Goal: Task Accomplishment & Management: Complete application form

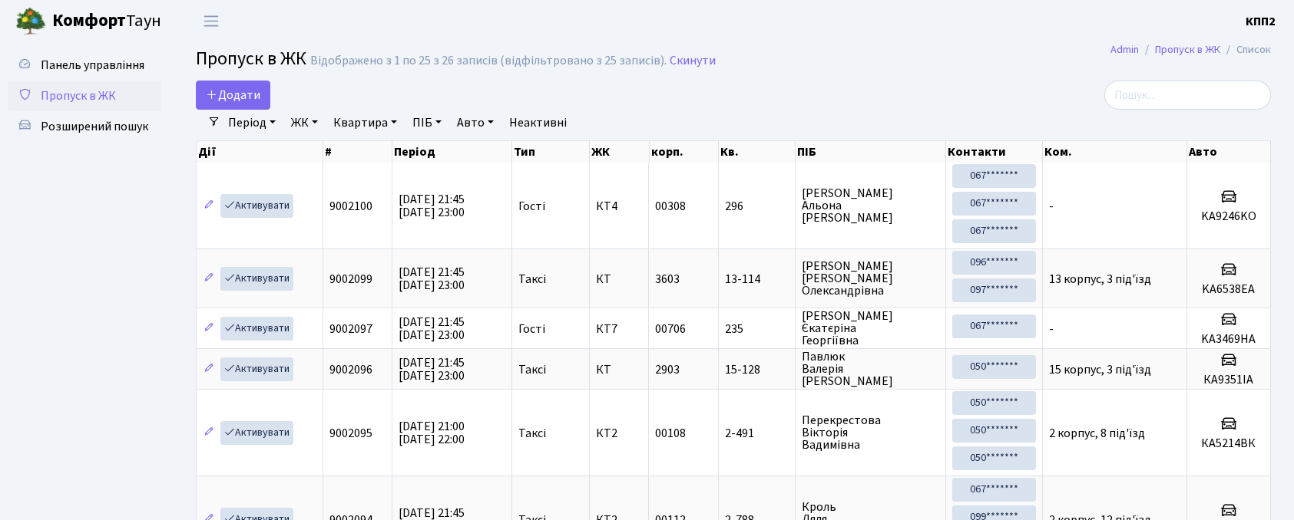
select select "25"
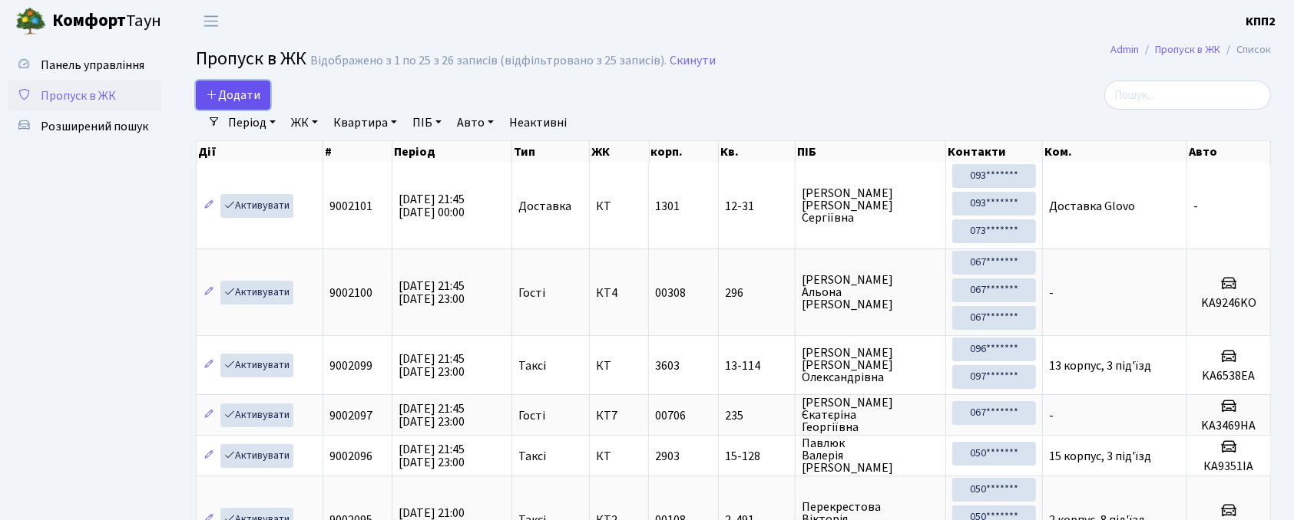
click at [222, 97] on span "Додати" at bounding box center [233, 95] width 55 height 17
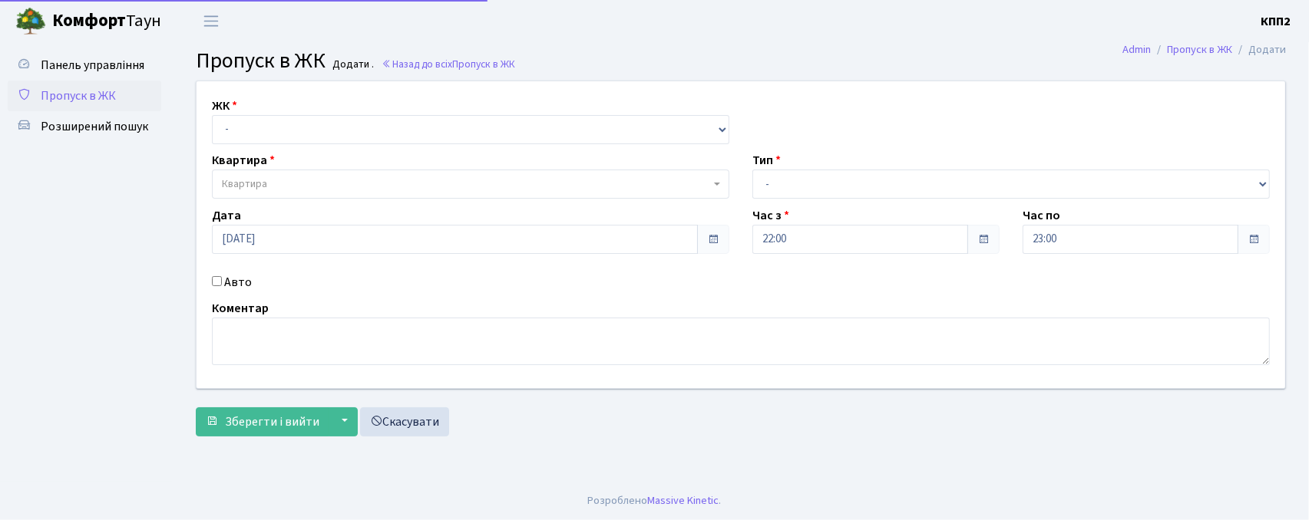
click at [225, 114] on label "ЖК" at bounding box center [224, 106] width 25 height 18
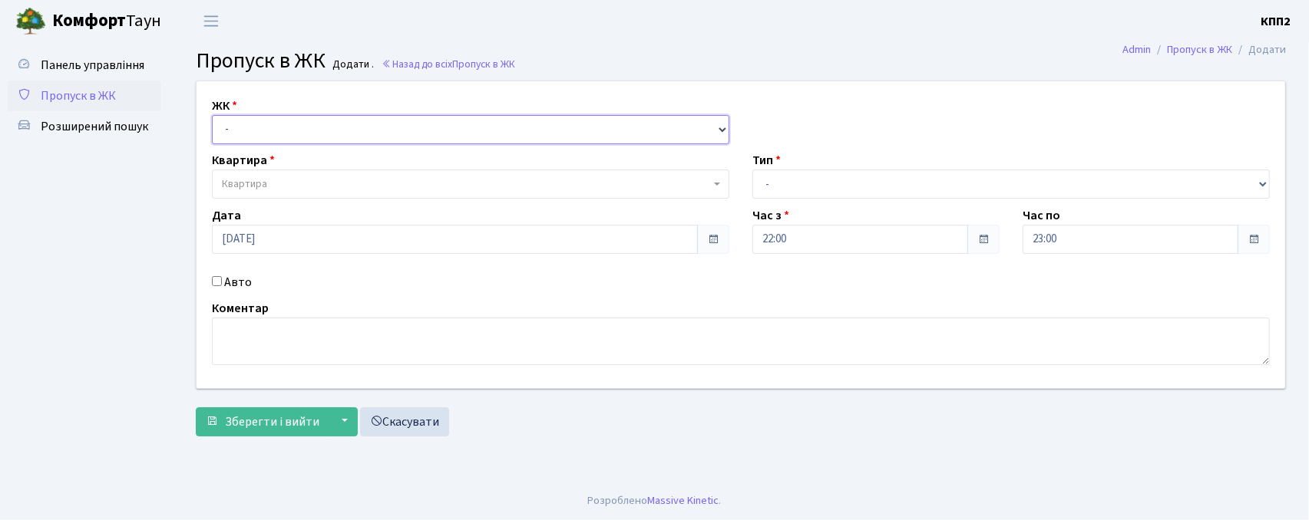
click at [253, 141] on select "- КТ, вул. Регенераторна, 4 КТ2, просп. Соборності, 17 КТ3, вул. Березнева, 16 …" at bounding box center [470, 129] width 517 height 29
select select "271"
click at [212, 115] on select "- КТ, вул. Регенераторна, 4 КТ2, просп. Соборності, 17 КТ3, вул. Березнева, 16 …" at bounding box center [470, 129] width 517 height 29
select select
click at [221, 281] on input "Авто" at bounding box center [217, 281] width 10 height 10
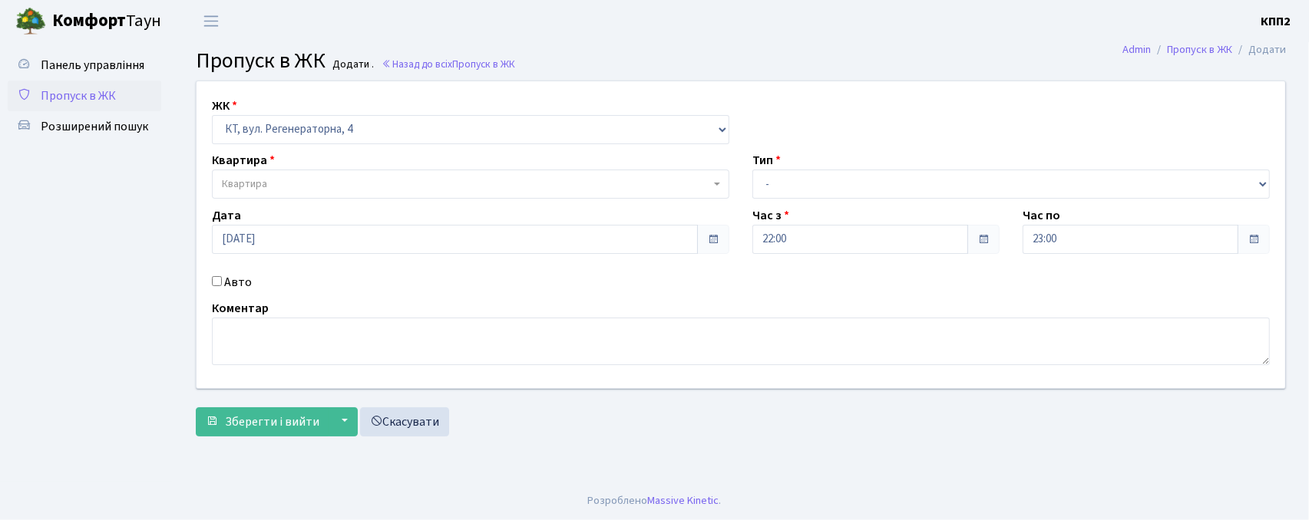
checkbox input "true"
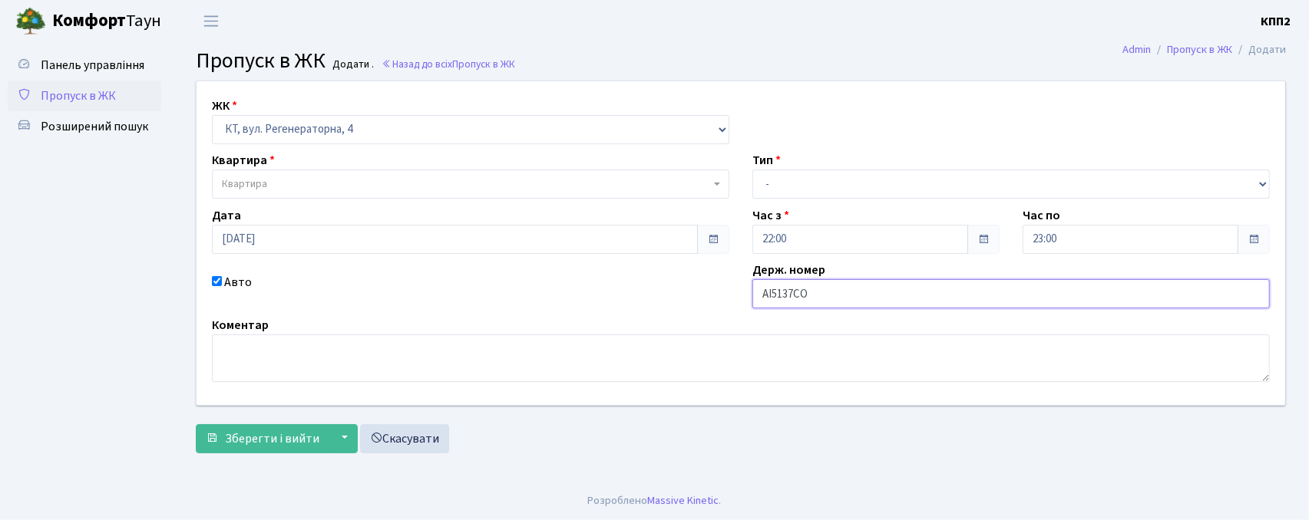
type input "АІ5137СО"
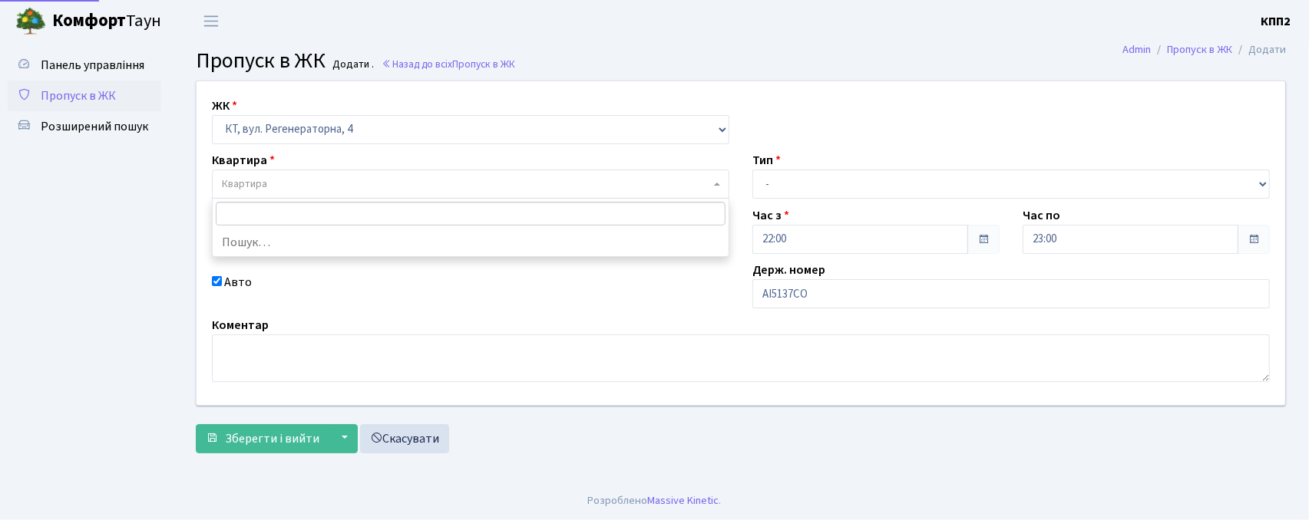
click at [435, 185] on span "Квартира" at bounding box center [466, 184] width 488 height 15
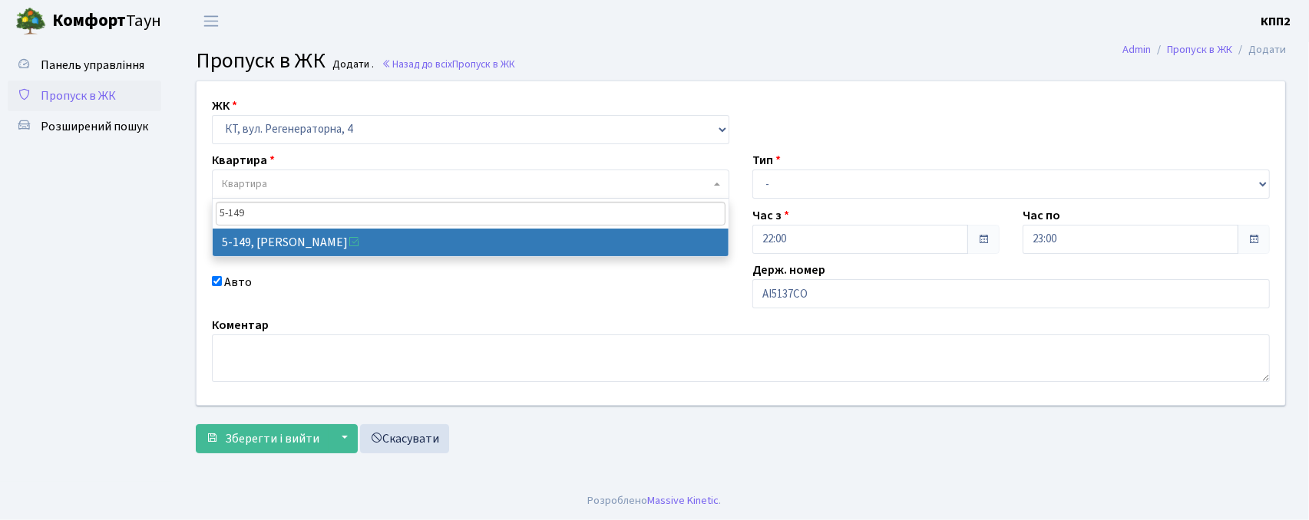
type input "5-149"
select select "2409"
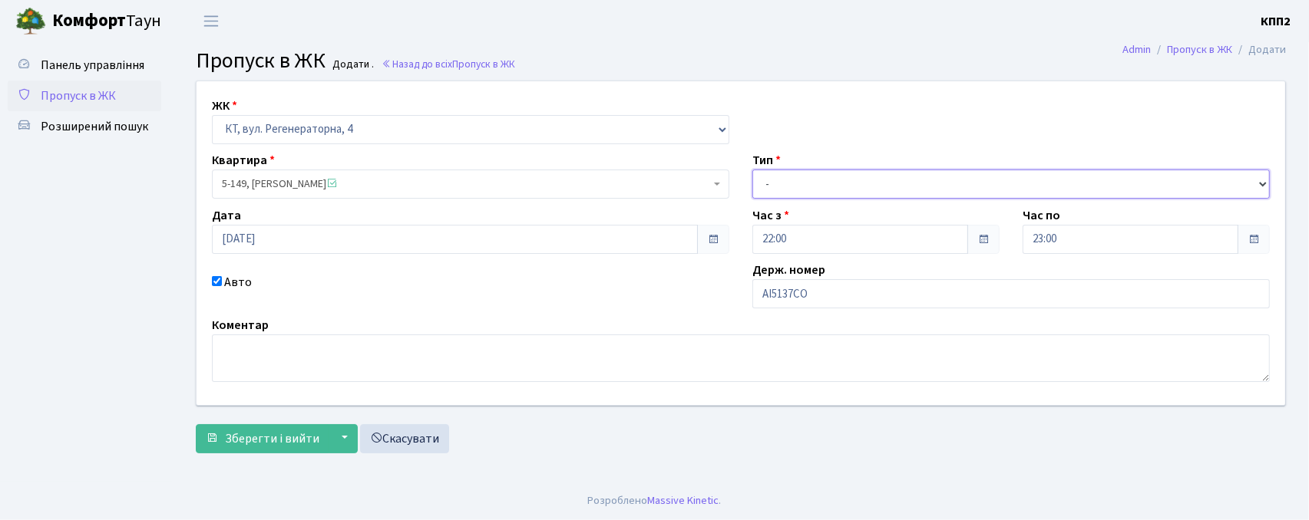
click at [867, 185] on select "- Доставка Таксі Гості Сервіс" at bounding box center [1010, 184] width 517 height 29
select select "2"
click at [752, 170] on select "- Доставка Таксі Гості Сервіс" at bounding box center [1010, 184] width 517 height 29
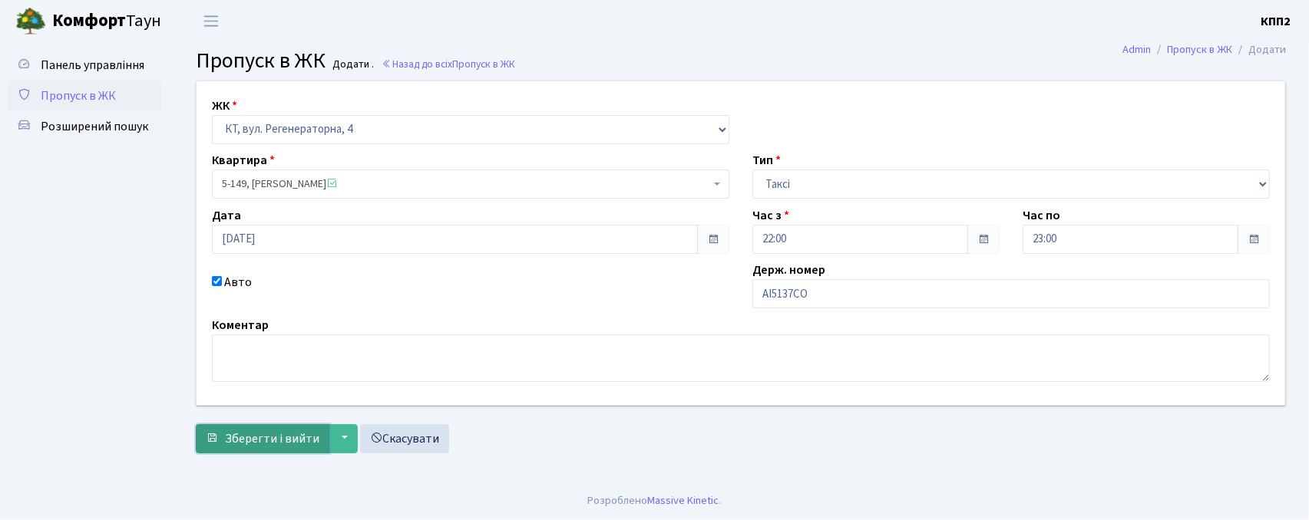
click at [302, 443] on span "Зберегти і вийти" at bounding box center [272, 439] width 94 height 17
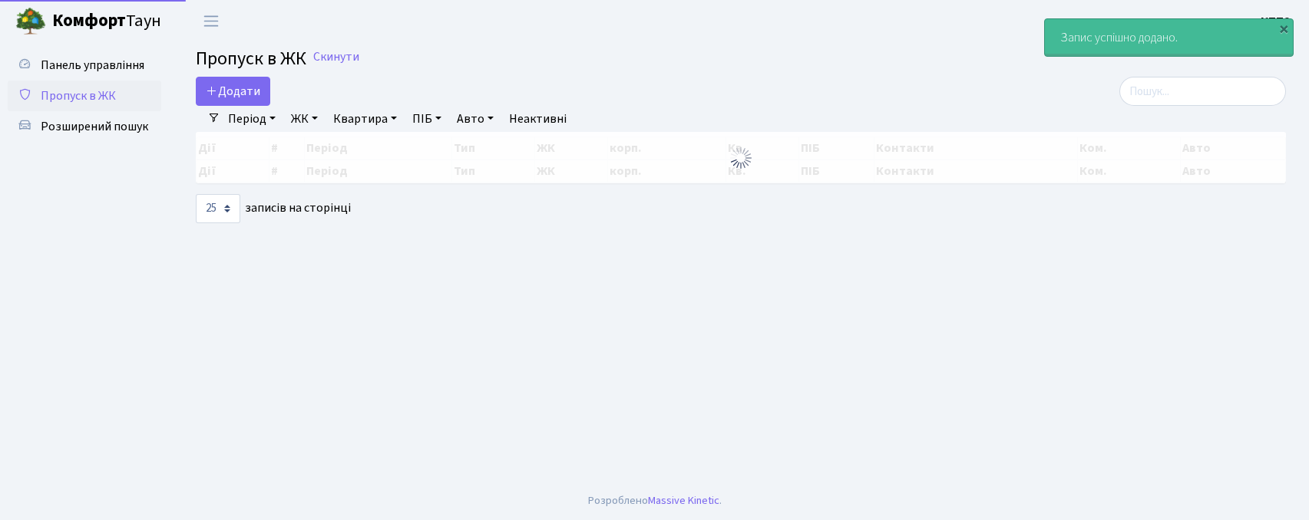
select select "25"
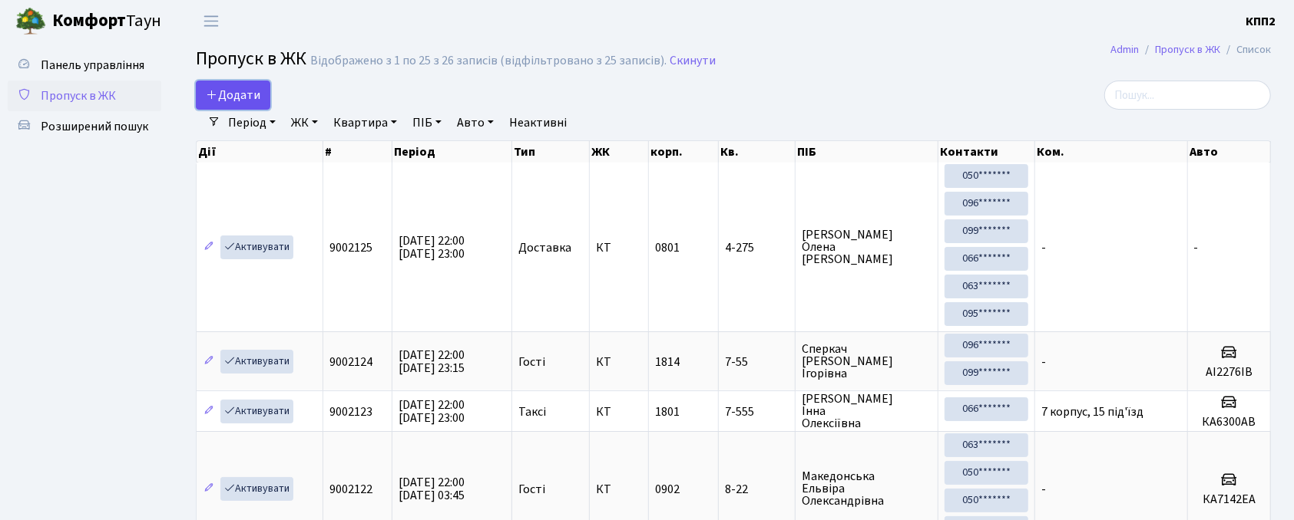
click at [207, 89] on icon at bounding box center [212, 94] width 12 height 12
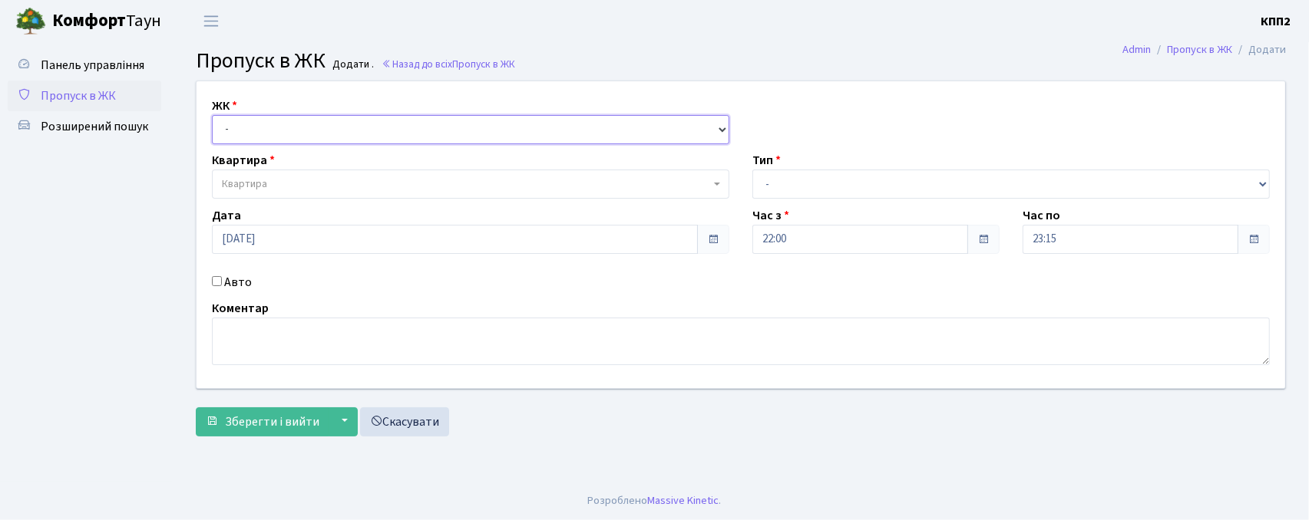
click at [222, 117] on select "- КТ, вул. Регенераторна, 4 КТ2, просп. [STREET_ADDRESS] [STREET_ADDRESS] [PERS…" at bounding box center [470, 129] width 517 height 29
select select "271"
click at [212, 115] on select "- КТ, вул. Регенераторна, 4 КТ2, просп. Соборності, 17 КТ3, вул. Березнева, 16 …" at bounding box center [470, 129] width 517 height 29
select select
click at [213, 279] on input "Авто" at bounding box center [217, 281] width 10 height 10
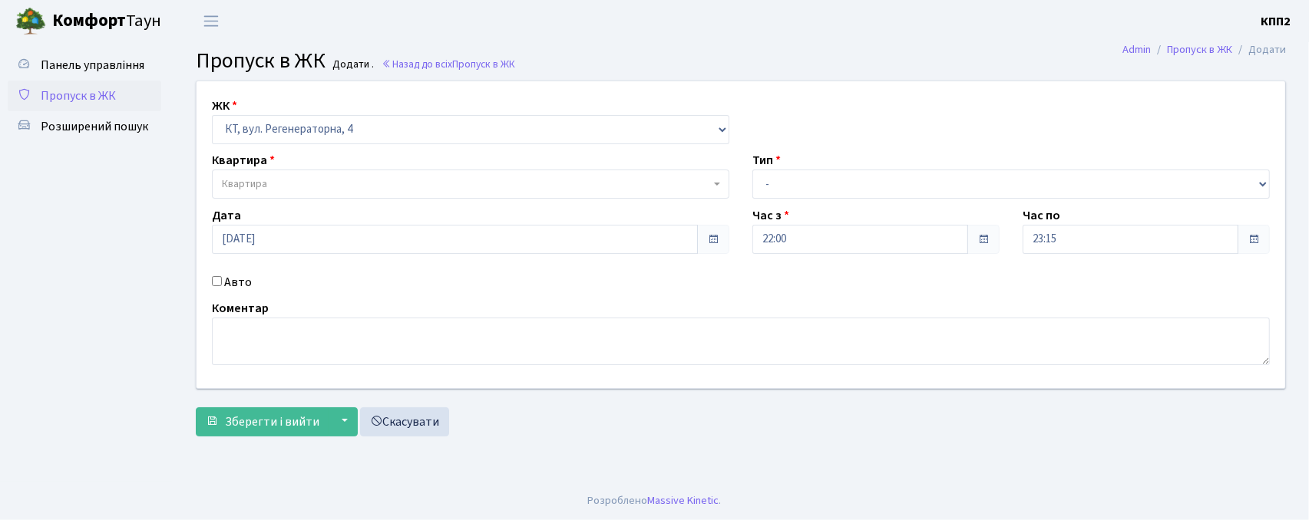
checkbox input "true"
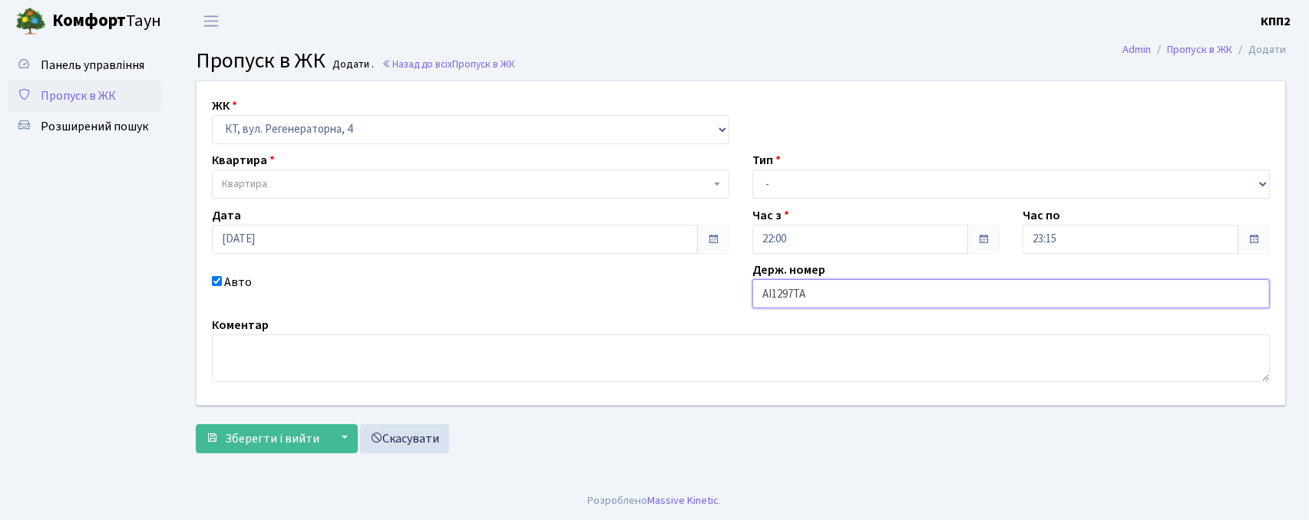
type input "АІ1297ТА"
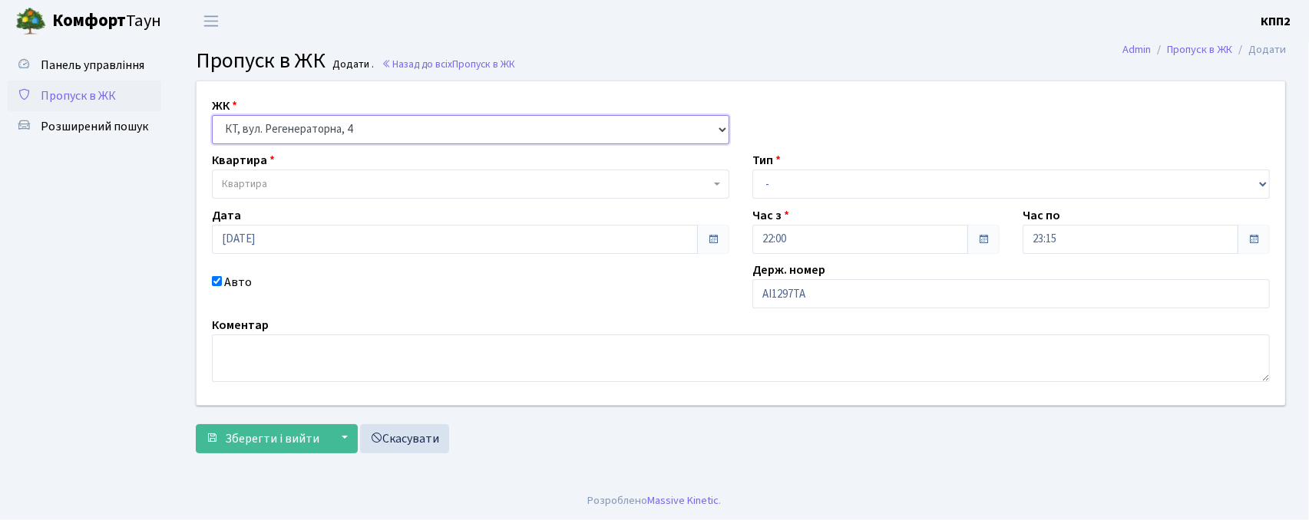
drag, startPoint x: 305, startPoint y: 127, endPoint x: 310, endPoint y: 142, distance: 15.5
click at [305, 127] on select "- КТ, вул. Регенераторна, 4 КТ2, просп. Соборності, 17 КТ3, вул. Березнева, 16 …" at bounding box center [470, 129] width 517 height 29
select select "304"
click at [212, 115] on select "- КТ, вул. Регенераторна, 4 КТ2, просп. Соборності, 17 КТ3, вул. Березнева, 16 …" at bounding box center [470, 129] width 517 height 29
select select
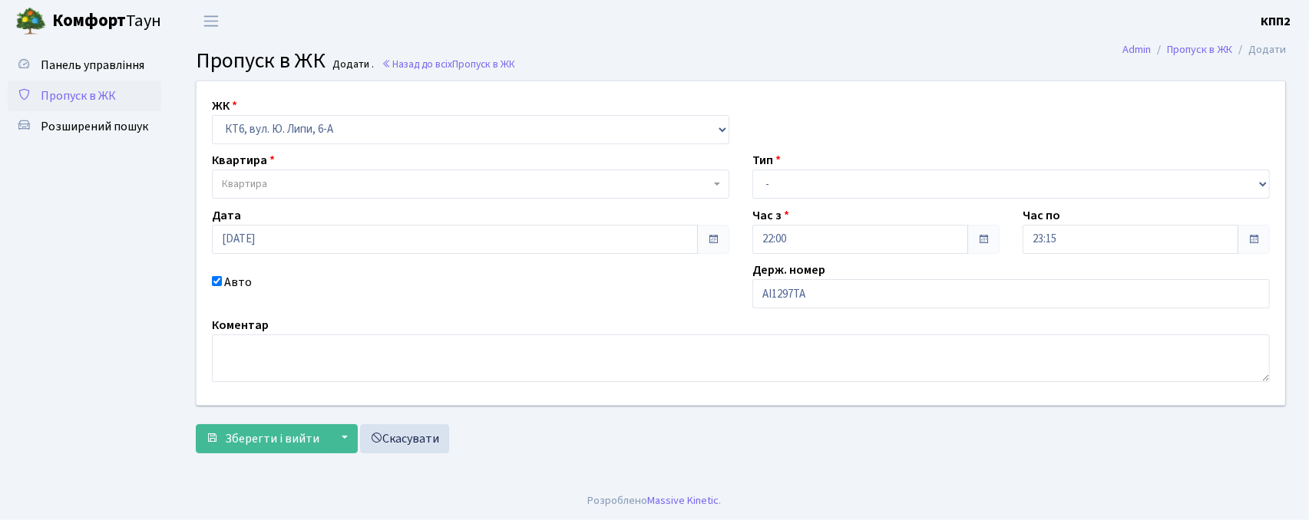
click at [335, 180] on span "Квартира" at bounding box center [466, 184] width 488 height 15
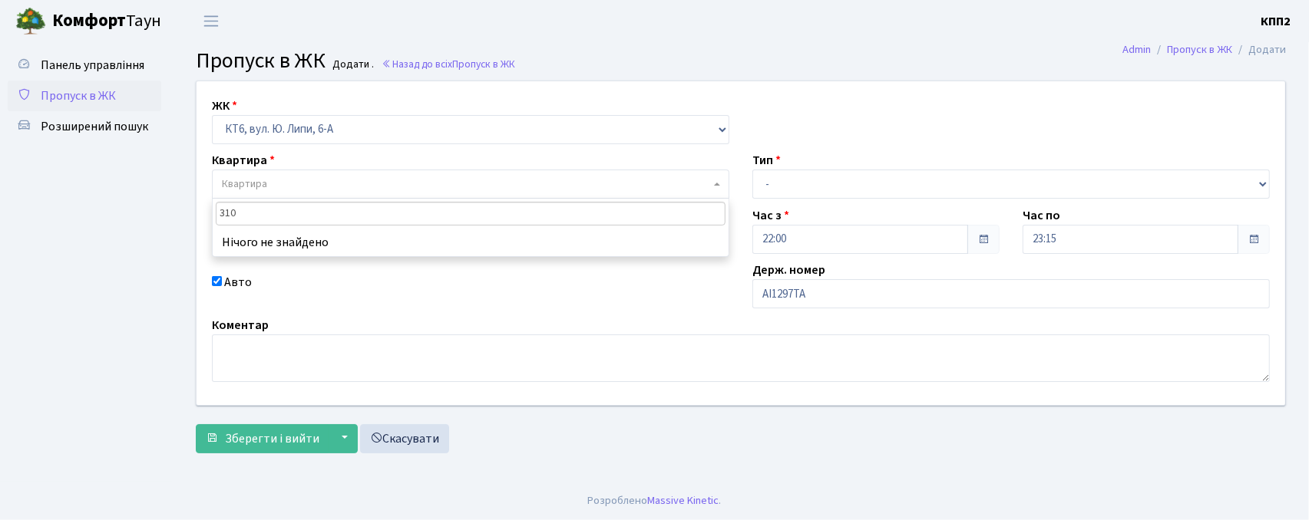
type input "310"
drag, startPoint x: 395, startPoint y: 121, endPoint x: 395, endPoint y: 131, distance: 9.2
click at [395, 121] on select "- КТ, вул. Регенераторна, 4 КТ2, просп. Соборності, 17 КТ3, вул. Березнева, 16 …" at bounding box center [470, 129] width 517 height 29
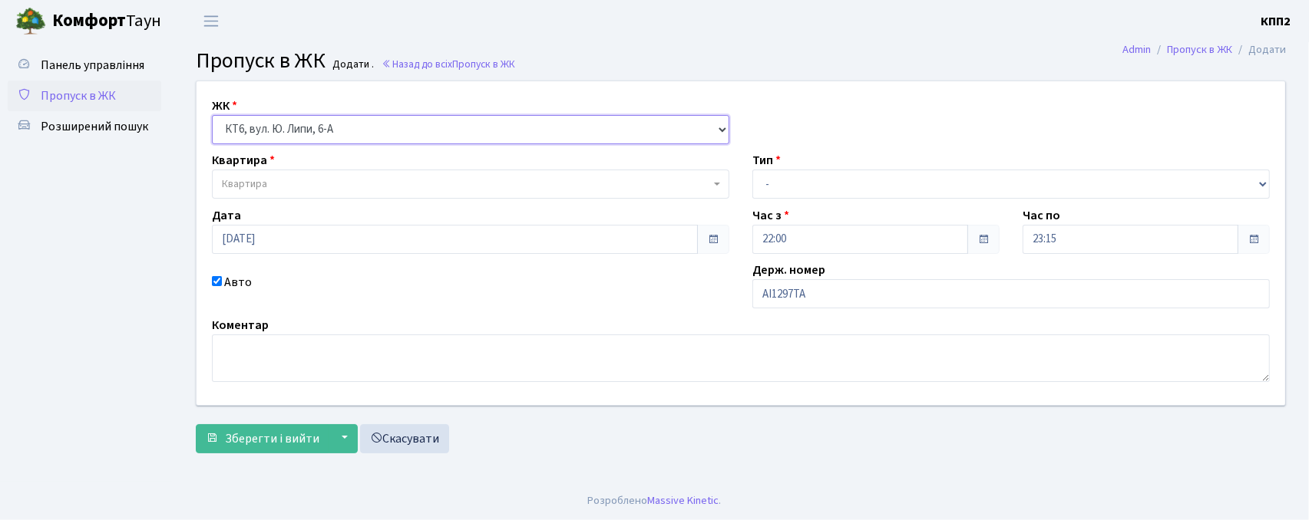
select select "271"
click at [212, 115] on select "- КТ, вул. Регенераторна, 4 КТ2, просп. Соборності, 17 КТ3, вул. Березнева, 16 …" at bounding box center [470, 129] width 517 height 29
select select
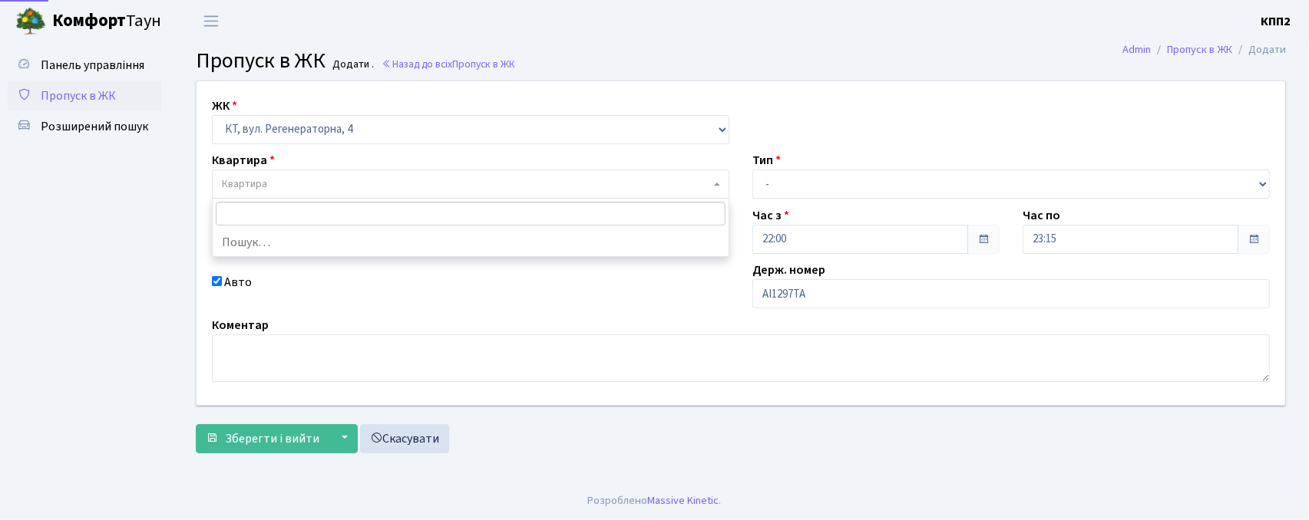
click at [363, 178] on span "Квартира" at bounding box center [466, 184] width 488 height 15
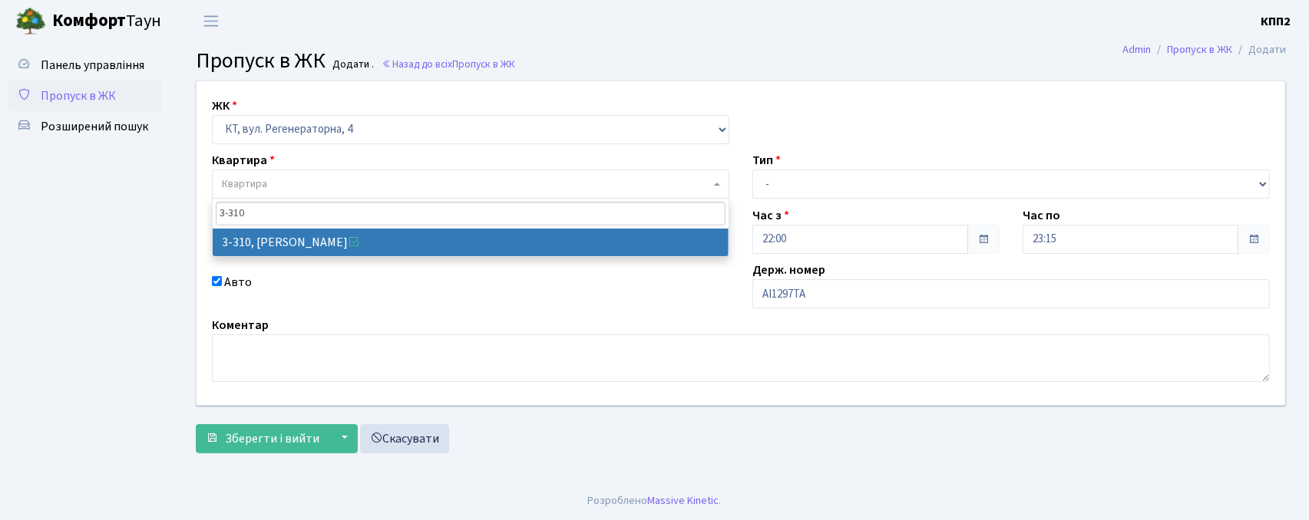
type input "3-310"
select select "1528"
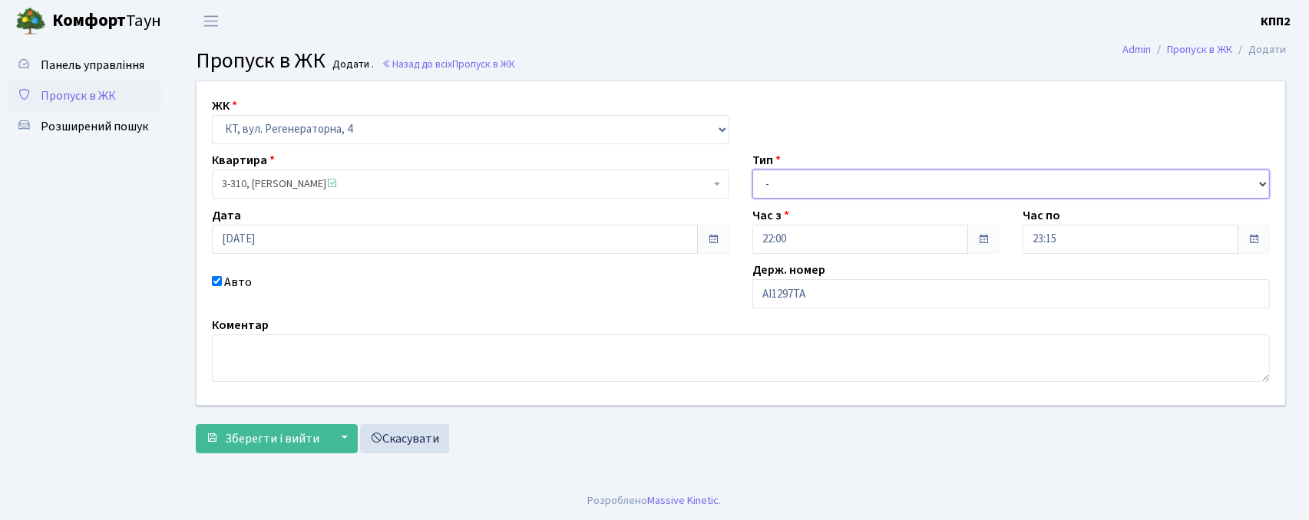
click at [860, 181] on select "- Доставка Таксі Гості Сервіс" at bounding box center [1010, 184] width 517 height 29
select select "2"
click at [752, 170] on select "- Доставка Таксі Гості Сервіс" at bounding box center [1010, 184] width 517 height 29
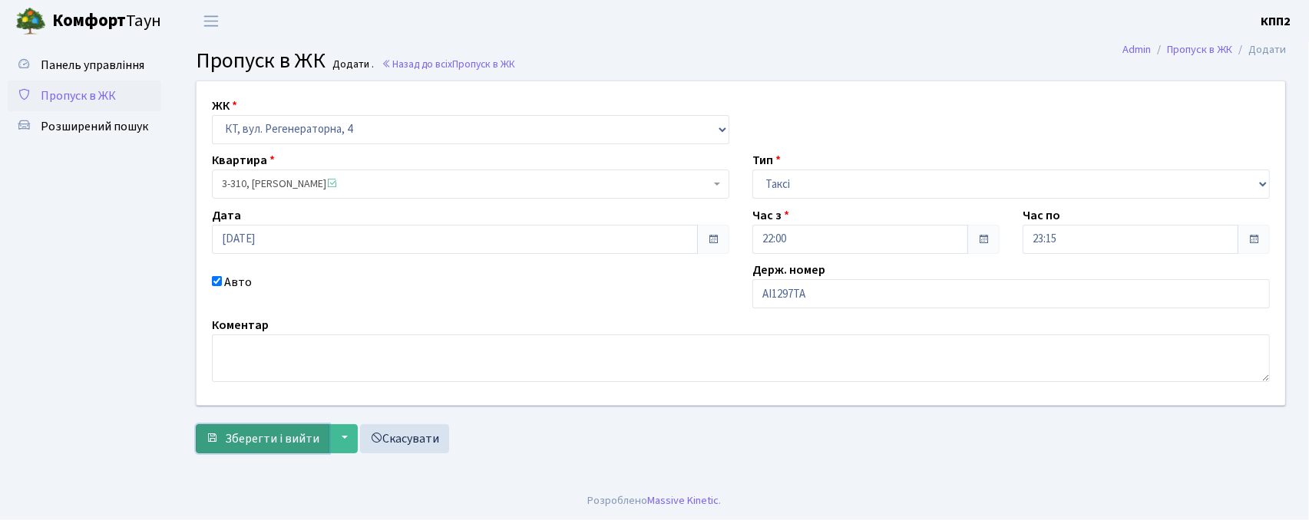
click at [289, 447] on span "Зберегти і вийти" at bounding box center [272, 439] width 94 height 17
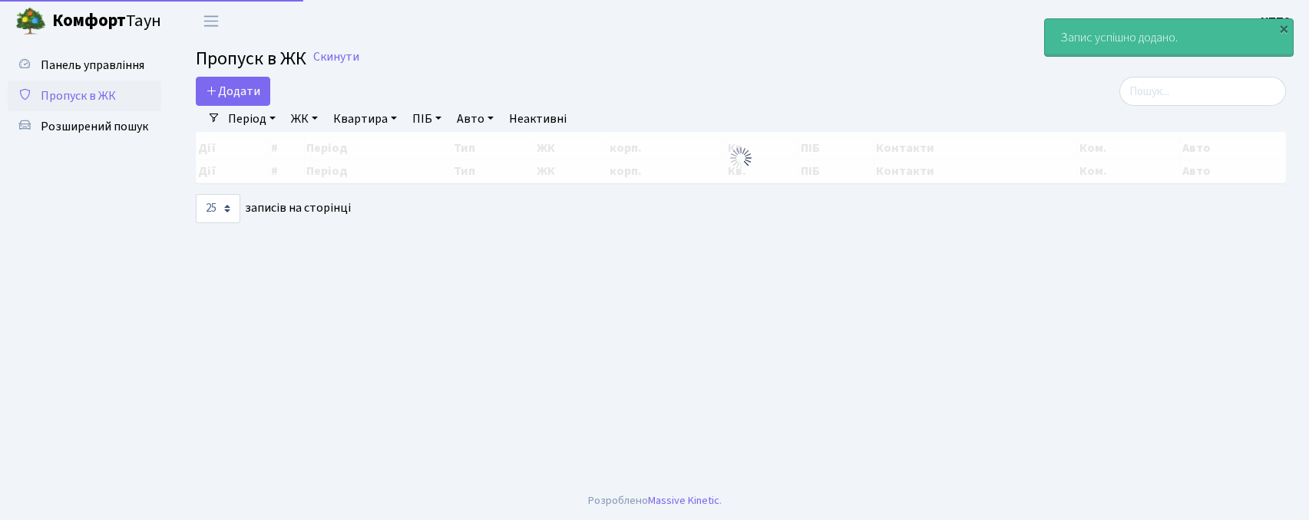
select select "25"
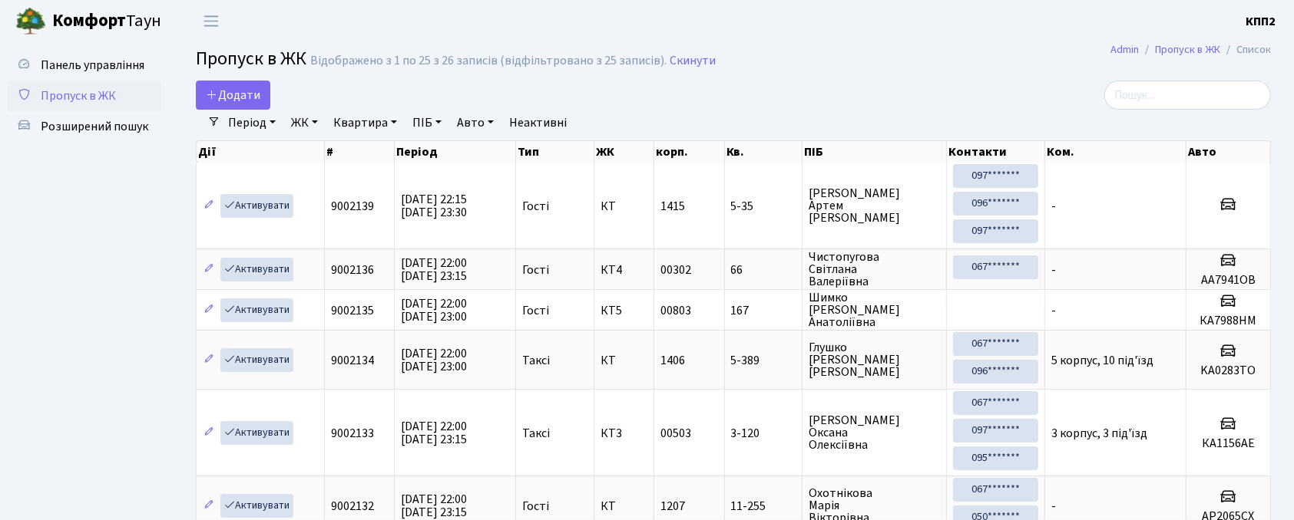
click at [289, 131] on link "ЖК" at bounding box center [304, 123] width 39 height 26
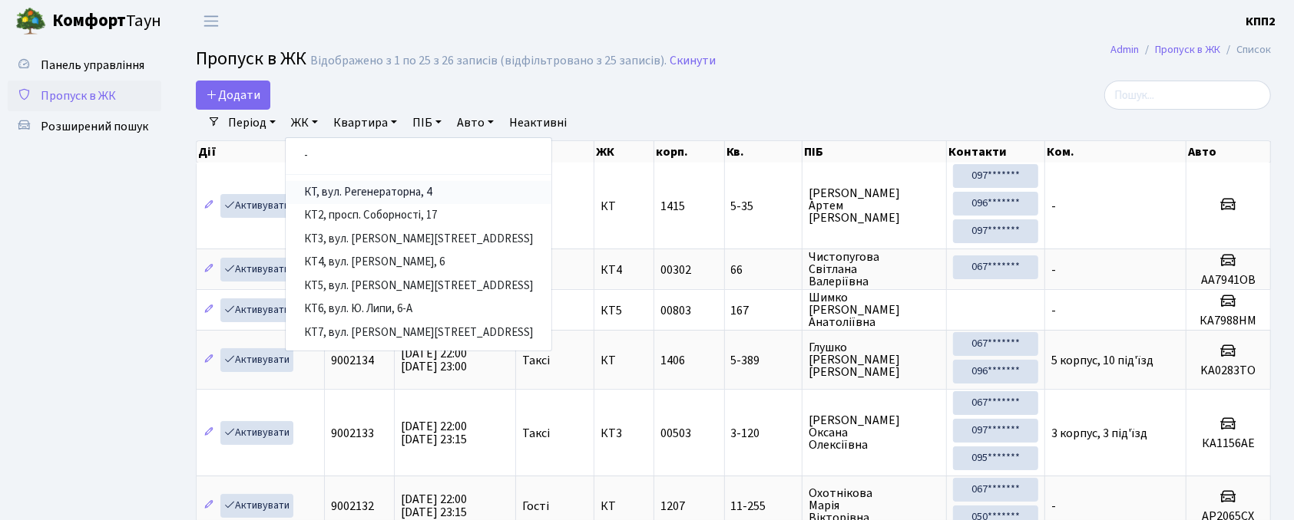
click at [285, 110] on link "ЖК" at bounding box center [304, 123] width 39 height 26
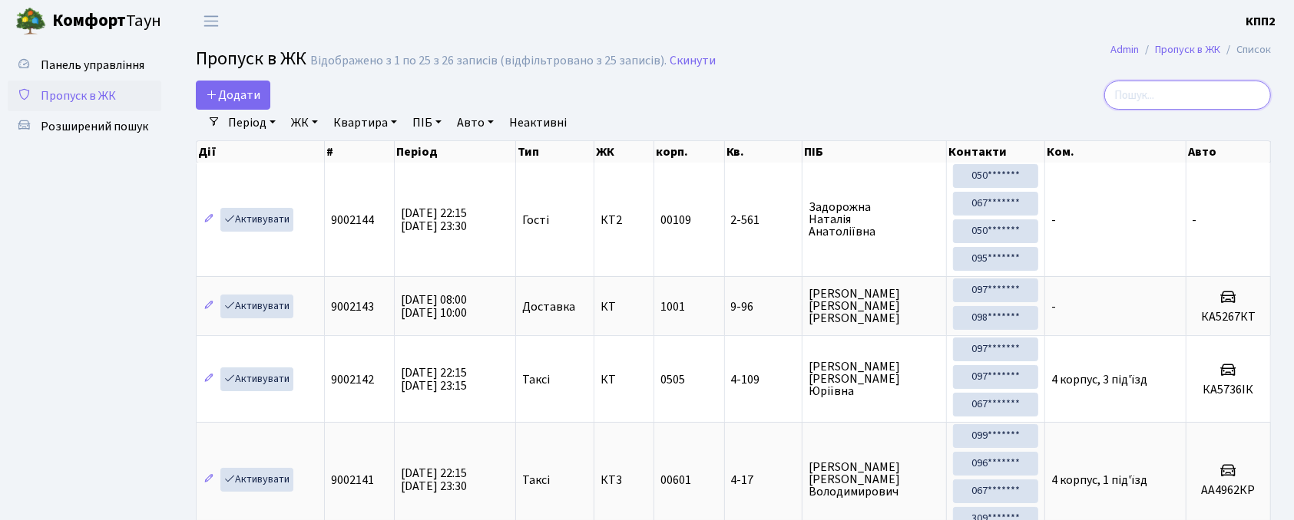
click at [1155, 102] on input "search" at bounding box center [1187, 95] width 167 height 29
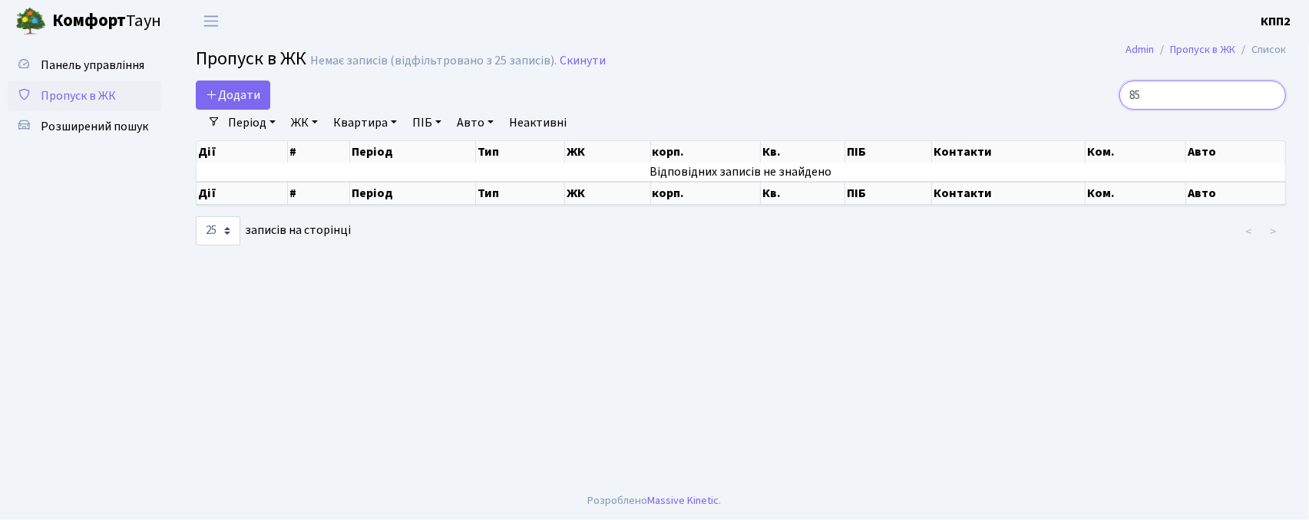
type input "8"
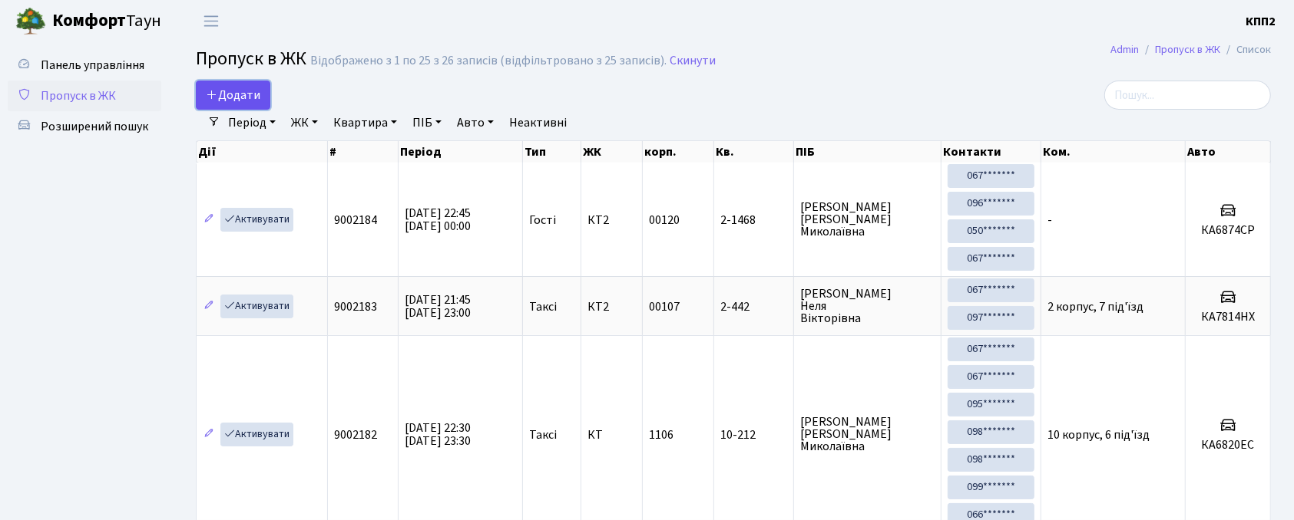
click at [230, 102] on span "Додати" at bounding box center [233, 95] width 55 height 17
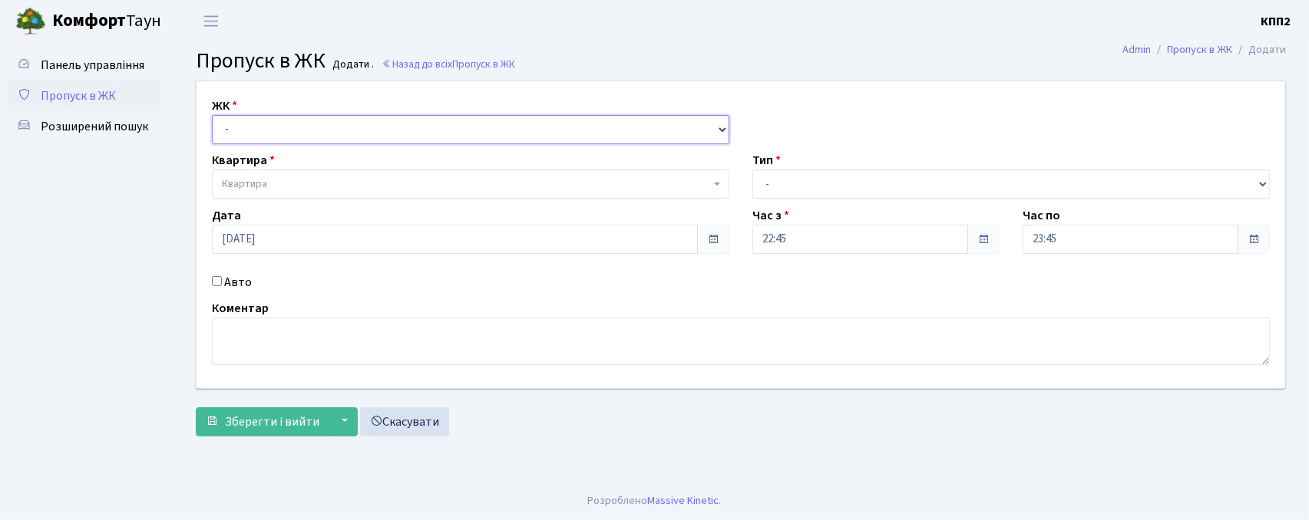
click at [253, 134] on select "- КТ, вул. Регенераторна, 4 КТ2, просп. Соборності, 17 КТ3, вул. Березнева, 16 …" at bounding box center [470, 129] width 517 height 29
select select "271"
click at [212, 115] on select "- КТ, вул. Регенераторна, 4 КТ2, просп. Соборності, 17 КТ3, вул. Березнева, 16 …" at bounding box center [470, 129] width 517 height 29
select select
click at [213, 281] on input "Авто" at bounding box center [217, 281] width 10 height 10
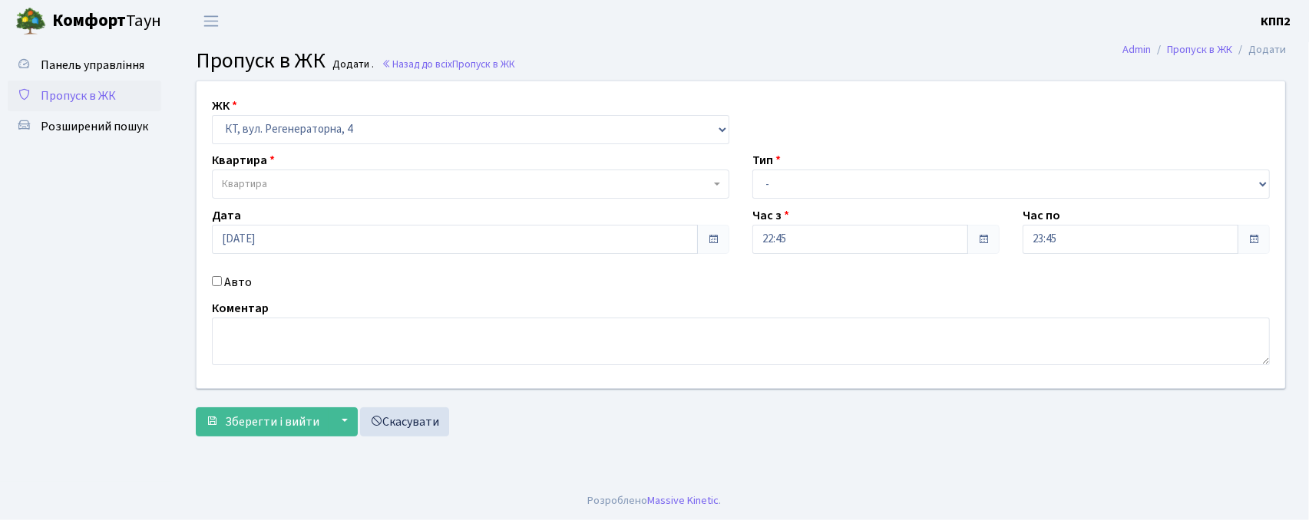
checkbox input "true"
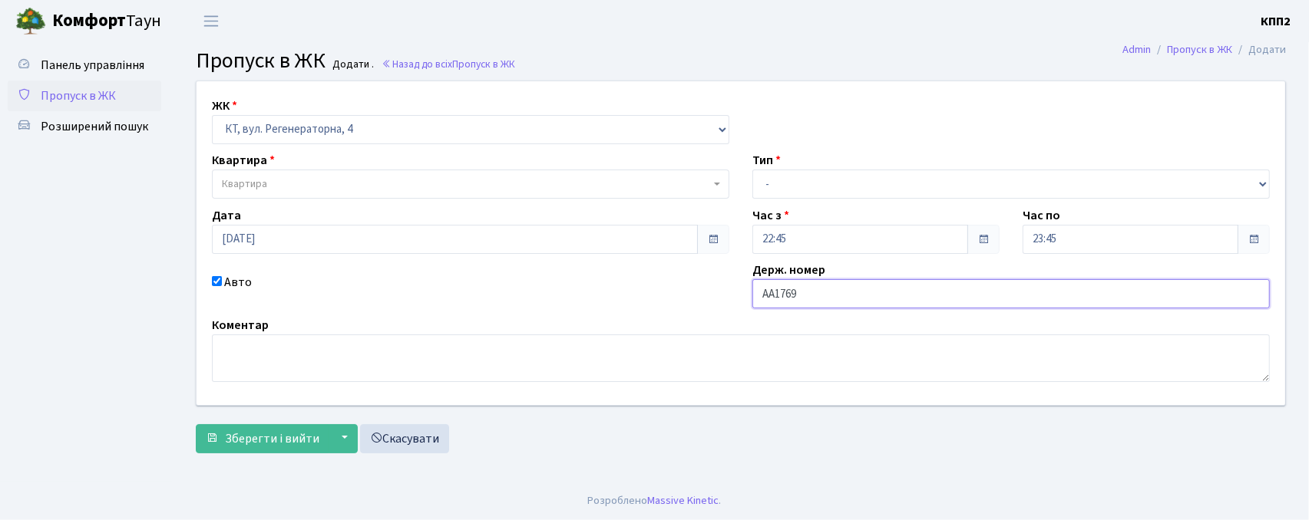
type input "АА1769YВ"
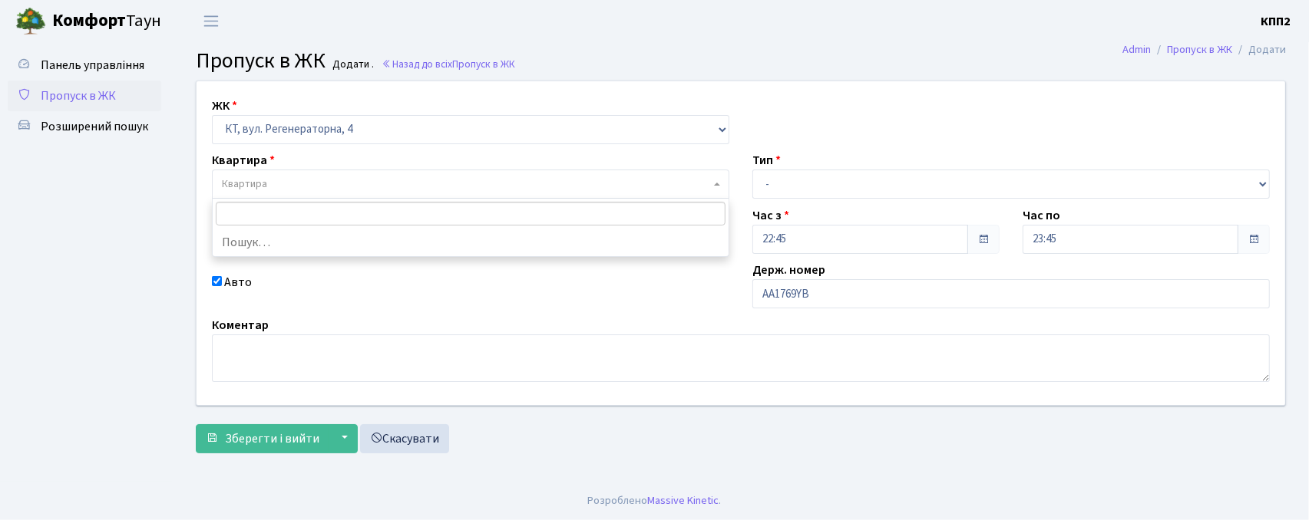
click at [418, 183] on span "Квартира" at bounding box center [466, 184] width 488 height 15
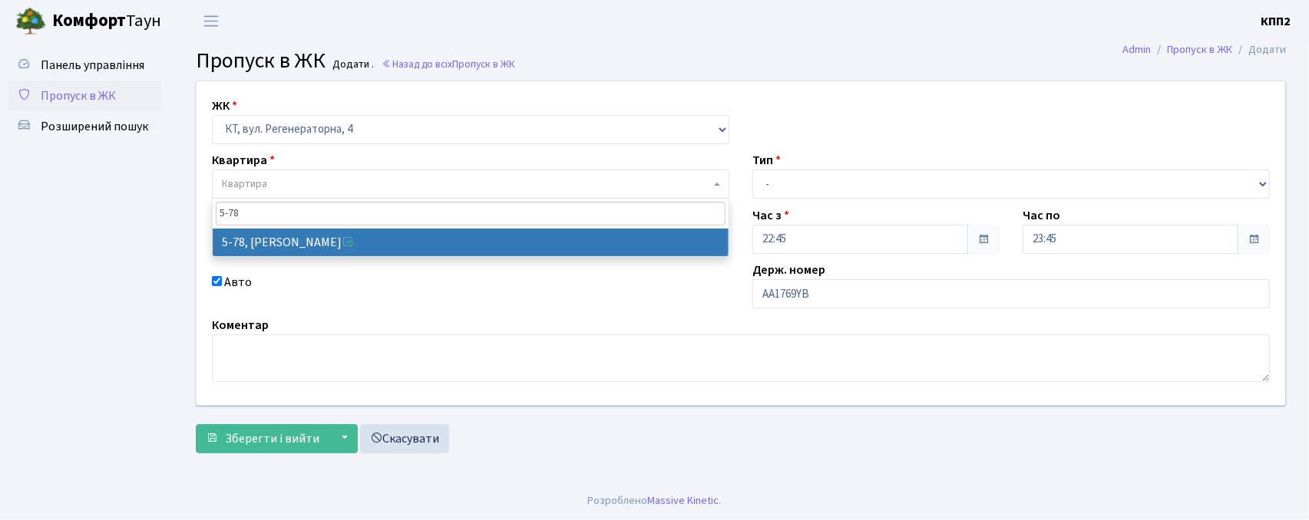
type input "5-78"
select select "2488"
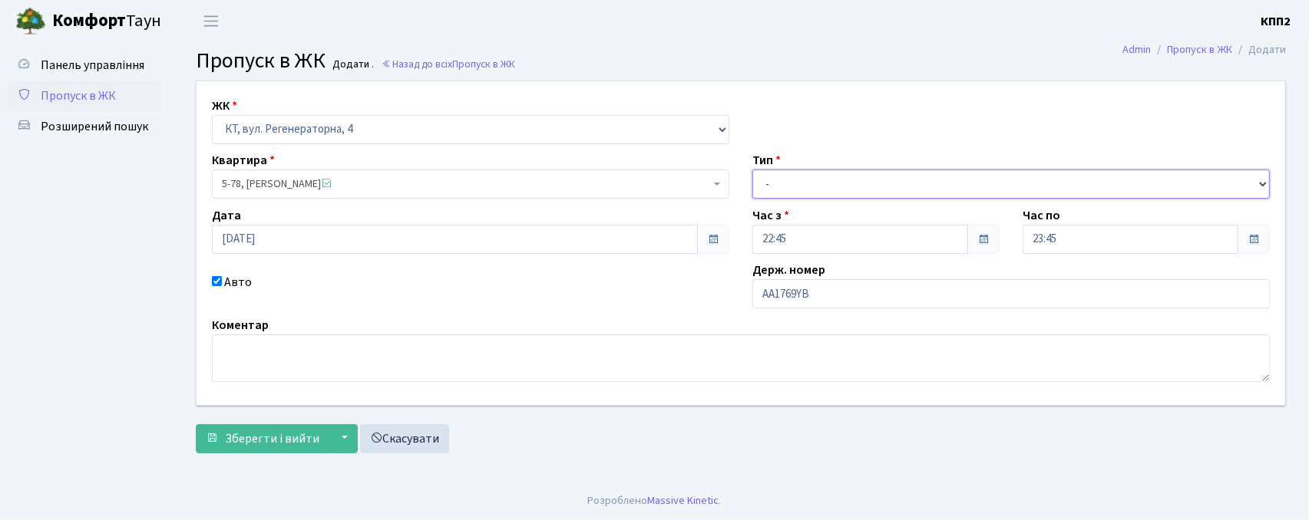
click at [848, 187] on select "- Доставка Таксі Гості Сервіс" at bounding box center [1010, 184] width 517 height 29
select select "1"
click at [752, 170] on select "- Доставка Таксі Гості Сервіс" at bounding box center [1010, 184] width 517 height 29
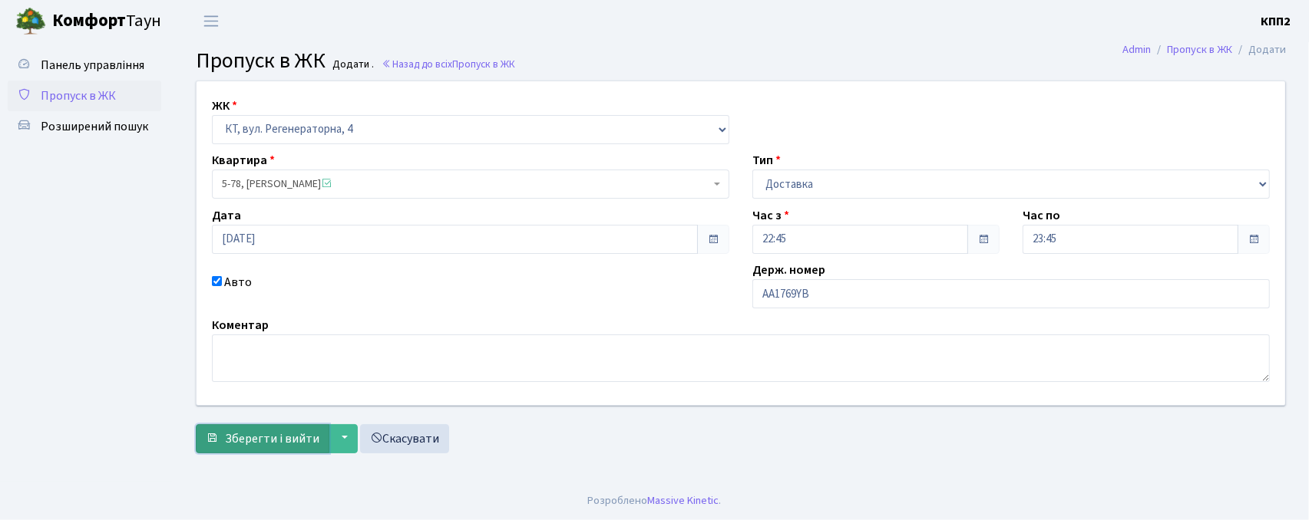
click at [255, 445] on span "Зберегти і вийти" at bounding box center [272, 439] width 94 height 17
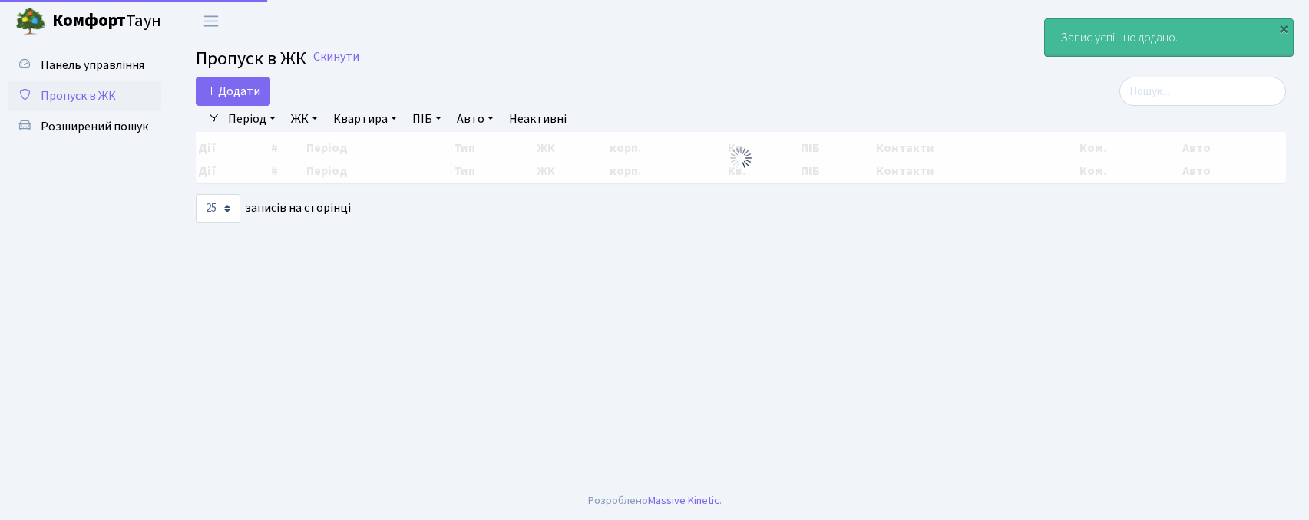
select select "25"
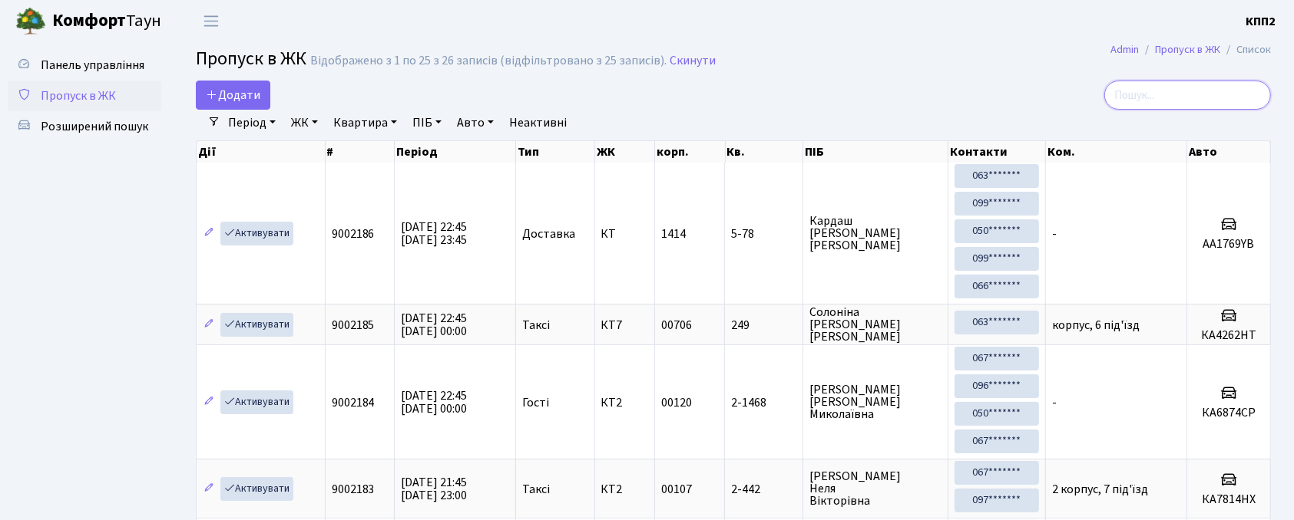
click at [1150, 102] on input "search" at bounding box center [1187, 95] width 167 height 29
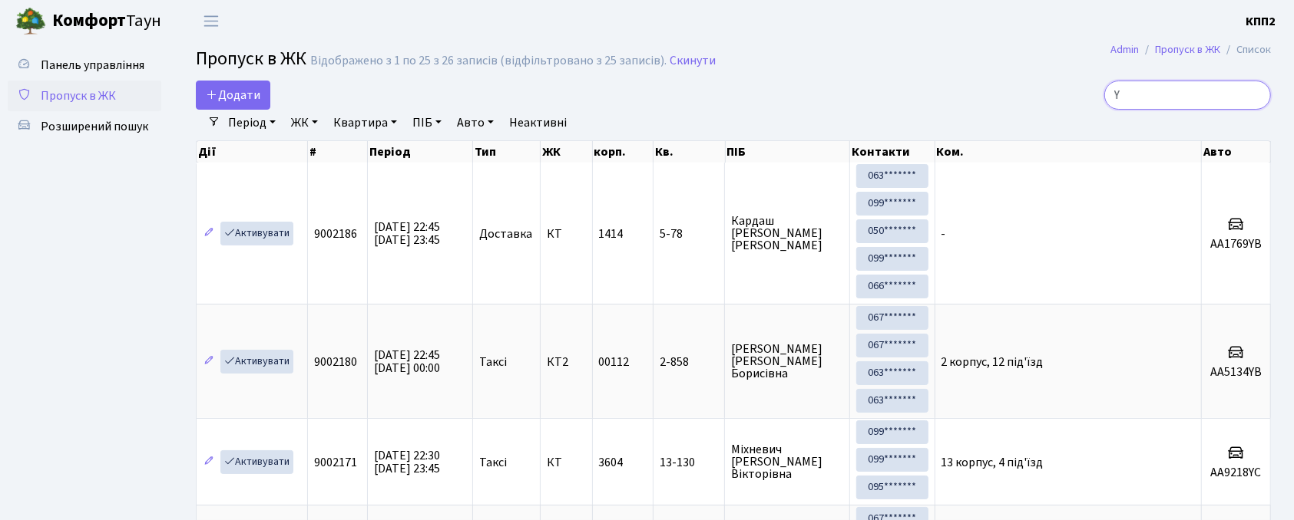
type input "Y"
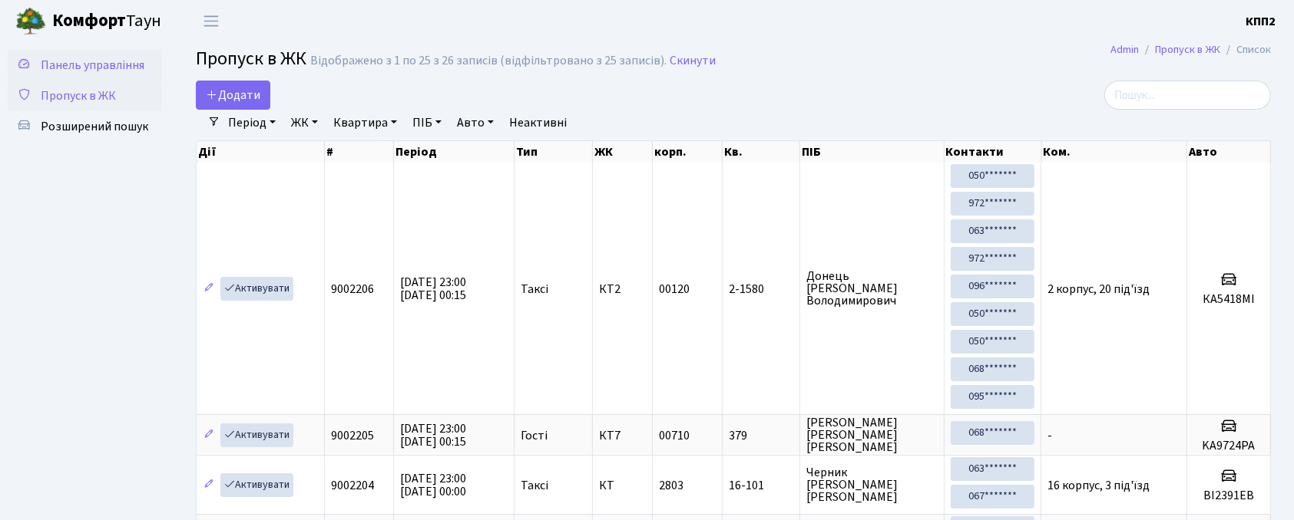
click at [107, 65] on span "Панель управління" at bounding box center [93, 65] width 104 height 17
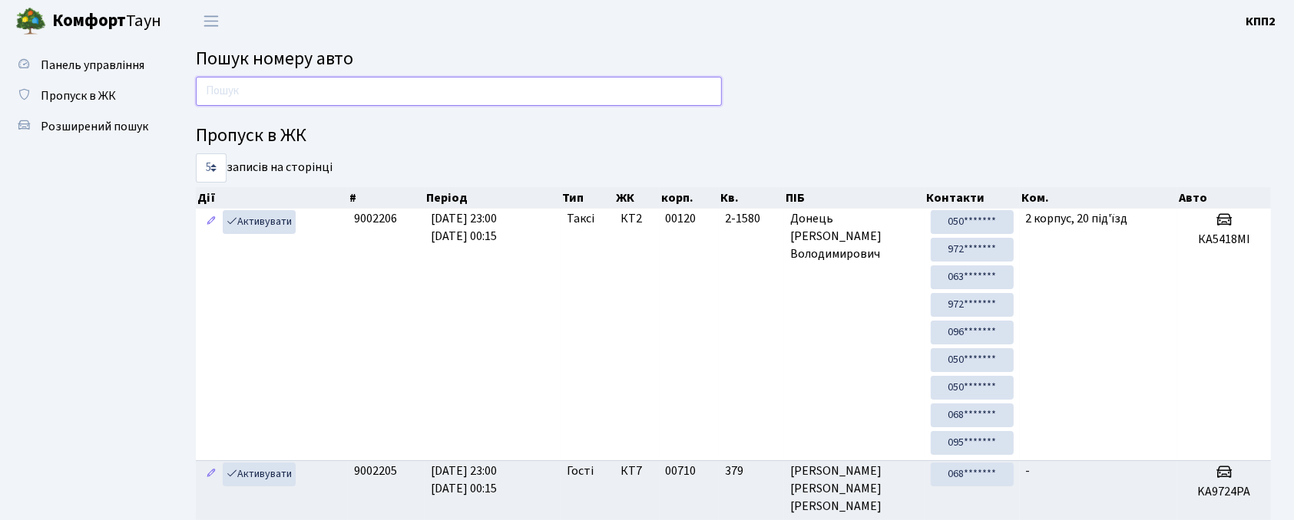
click at [231, 91] on input "text" at bounding box center [459, 91] width 526 height 29
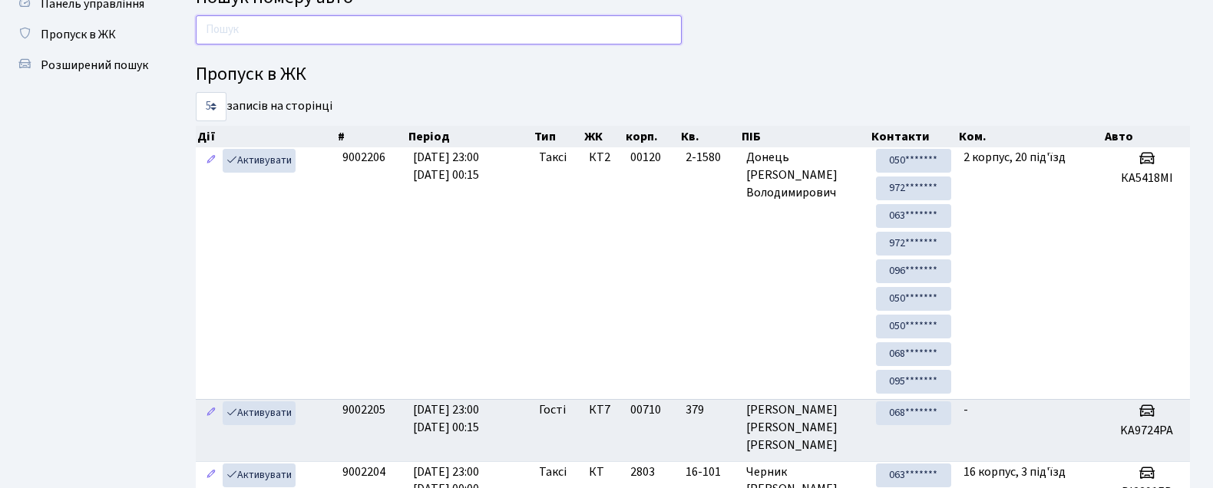
scroll to position [96, 0]
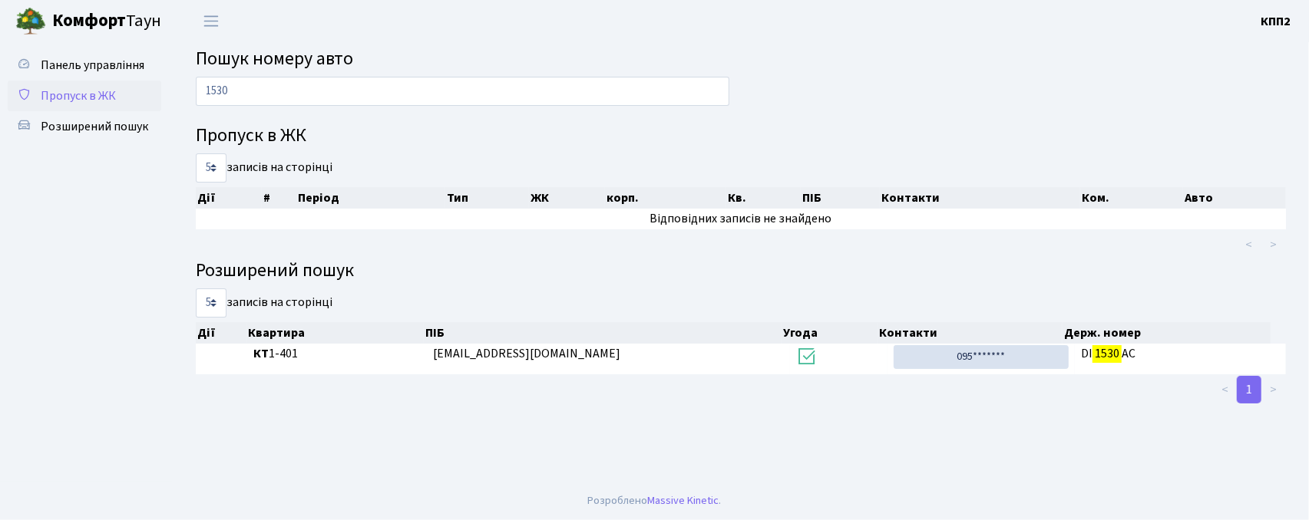
click at [101, 92] on span "Пропуск в ЖК" at bounding box center [78, 96] width 75 height 17
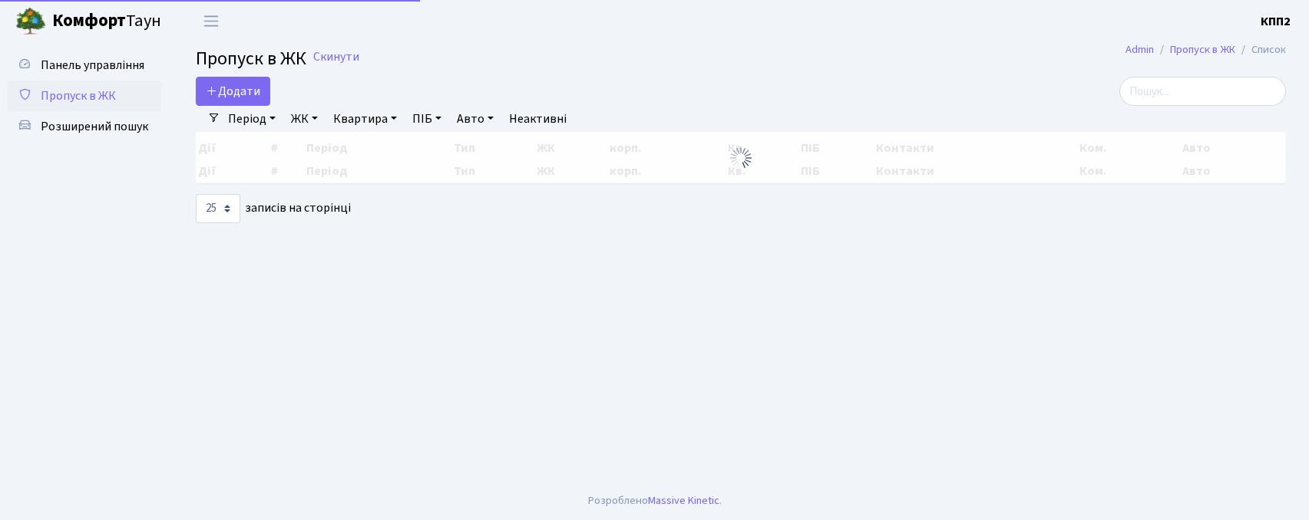
select select "25"
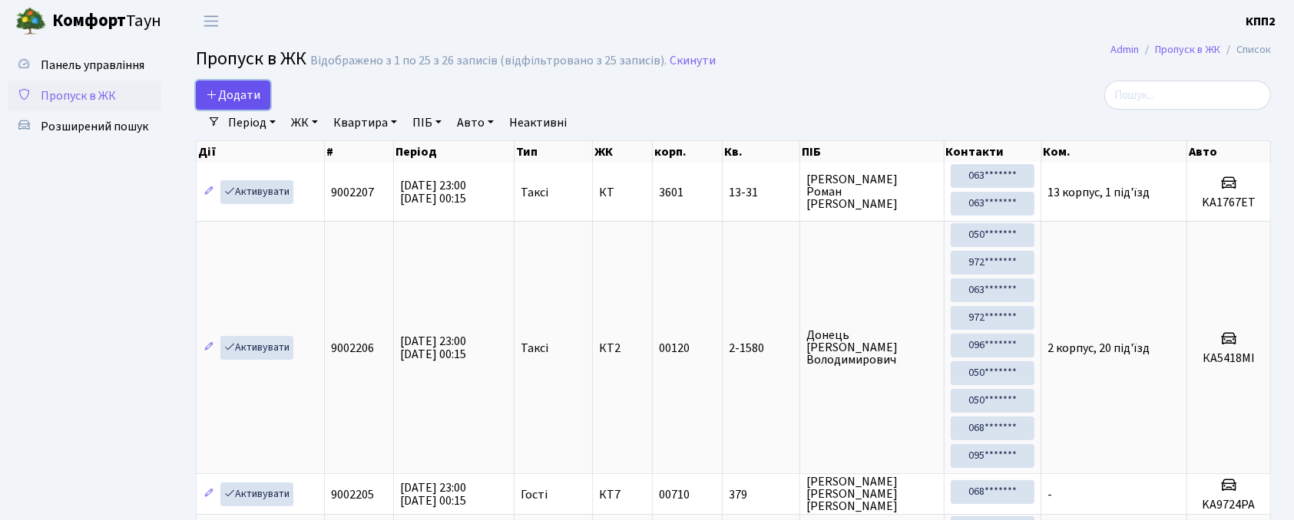
click at [240, 93] on span "Додати" at bounding box center [233, 95] width 55 height 17
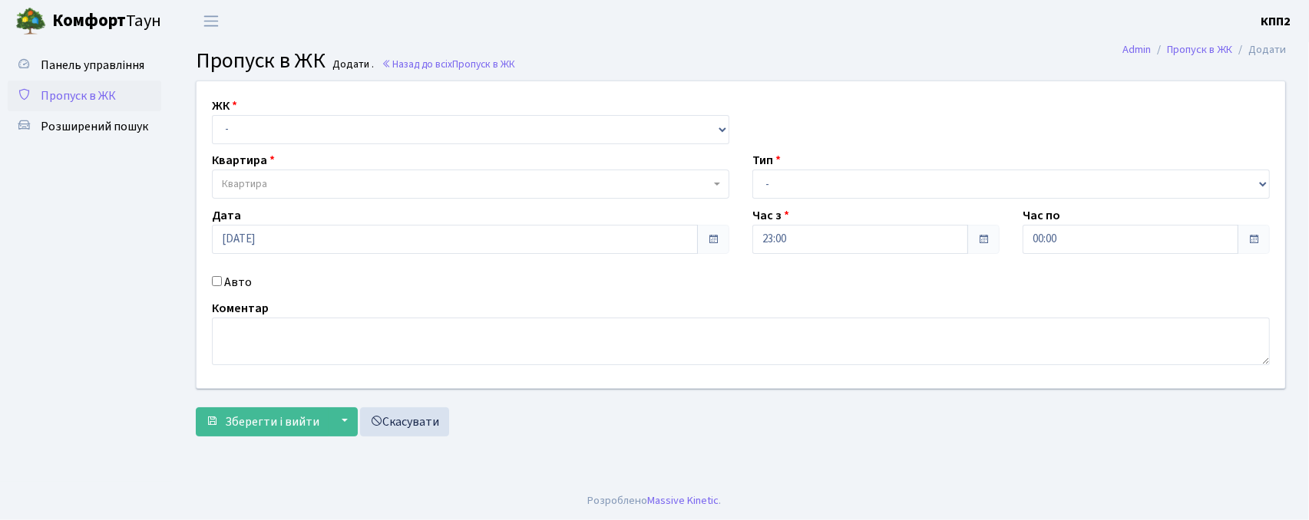
click at [216, 278] on input "Авто" at bounding box center [217, 281] width 10 height 10
checkbox input "true"
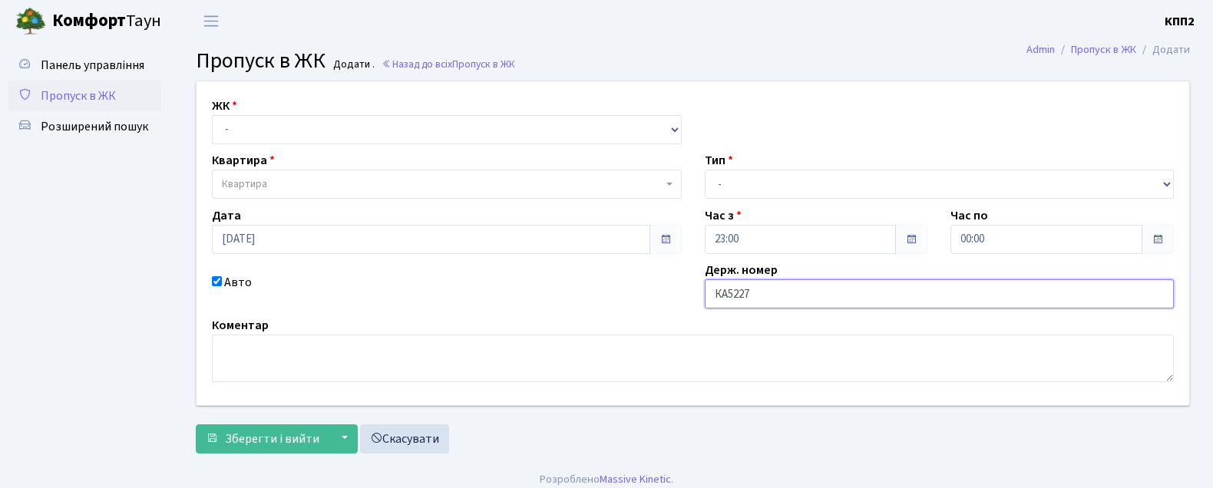
type input "КА5227ЕВ"
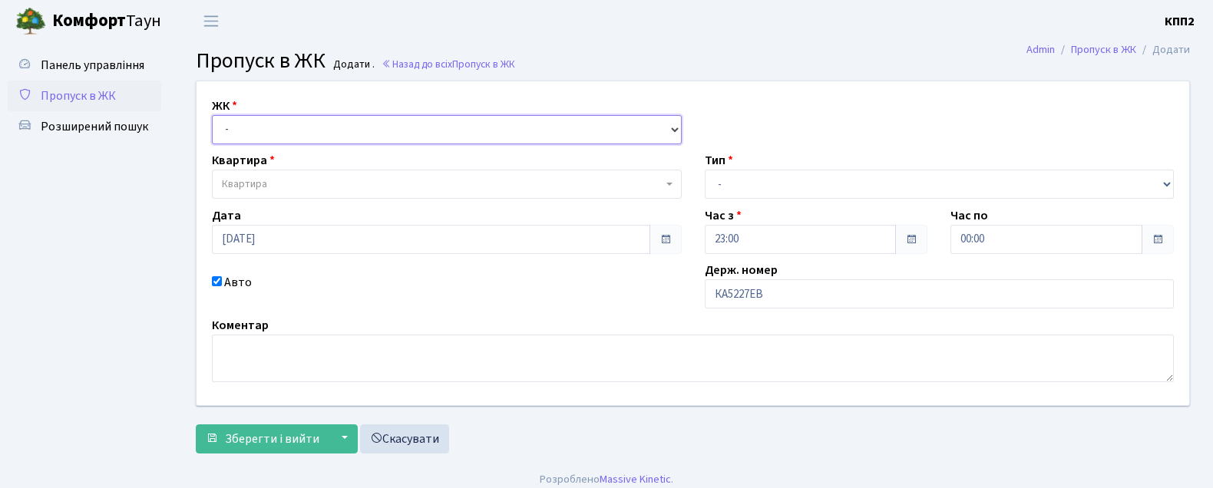
click at [246, 138] on select "- КТ, вул. Регенераторна, 4 КТ2, просп. [STREET_ADDRESS] [STREET_ADDRESS] [PERS…" at bounding box center [447, 129] width 470 height 29
select select "271"
click at [212, 115] on select "- КТ, вул. Регенераторна, 4 КТ2, просп. [STREET_ADDRESS] [STREET_ADDRESS] [PERS…" at bounding box center [447, 129] width 470 height 29
select select
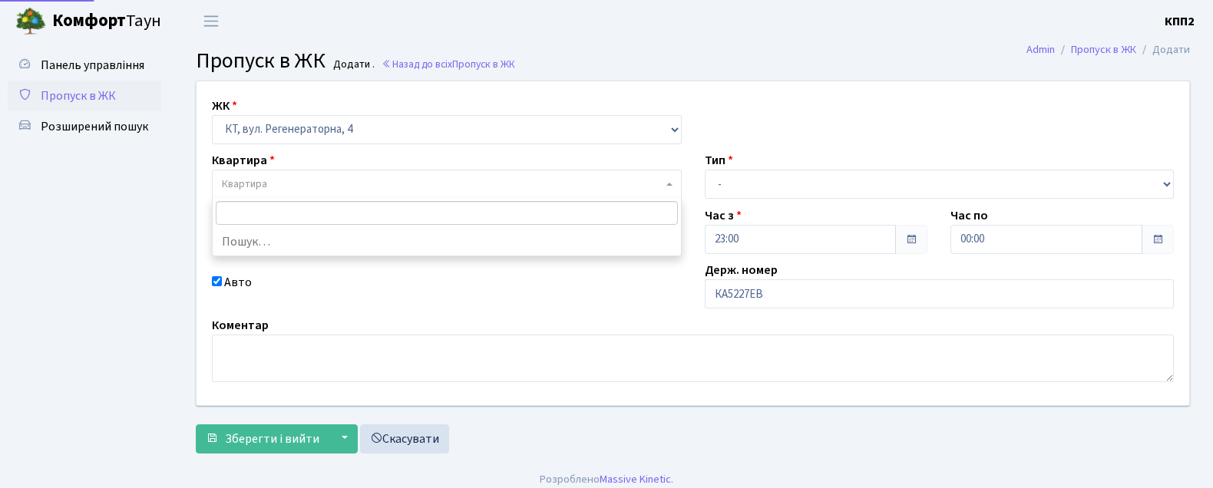
click at [246, 177] on span "Квартира" at bounding box center [244, 184] width 45 height 15
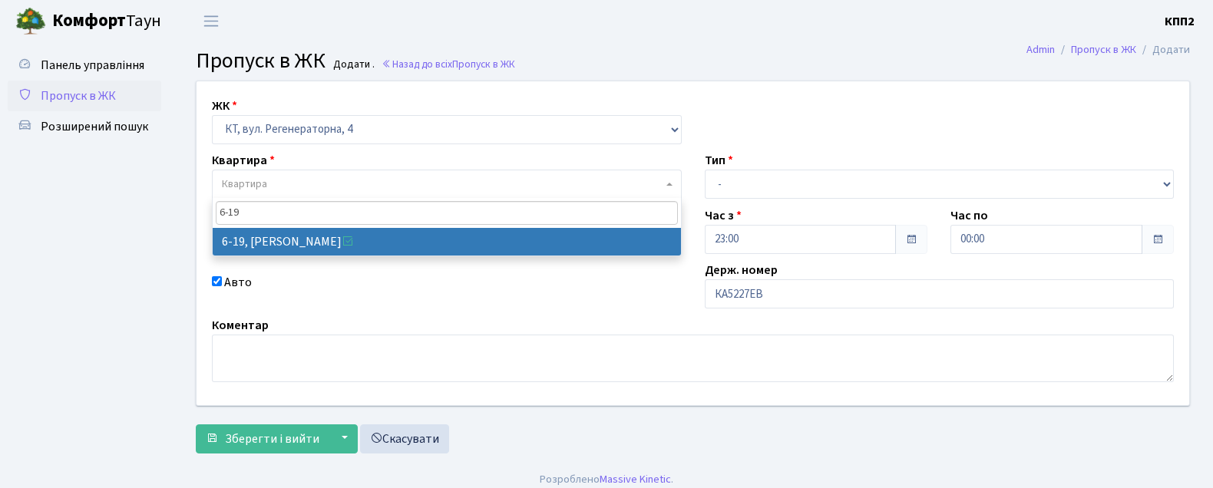
type input "6-19"
select select "5199"
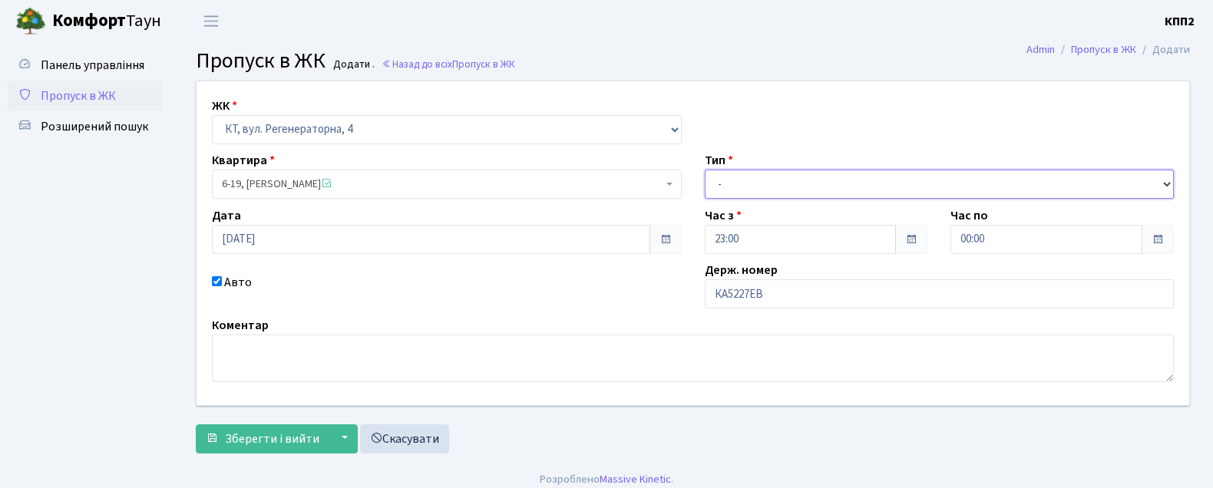
click at [742, 181] on select "- Доставка Таксі Гості Сервіс" at bounding box center [940, 184] width 470 height 29
select select "3"
click at [705, 170] on select "- Доставка Таксі Гості Сервіс" at bounding box center [940, 184] width 470 height 29
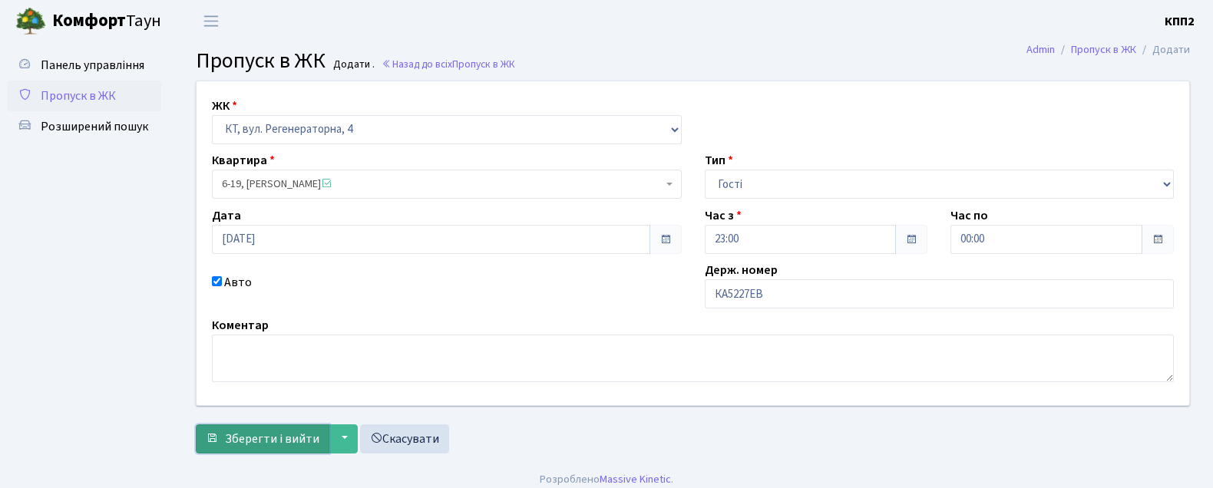
click at [277, 435] on span "Зберегти і вийти" at bounding box center [272, 439] width 94 height 17
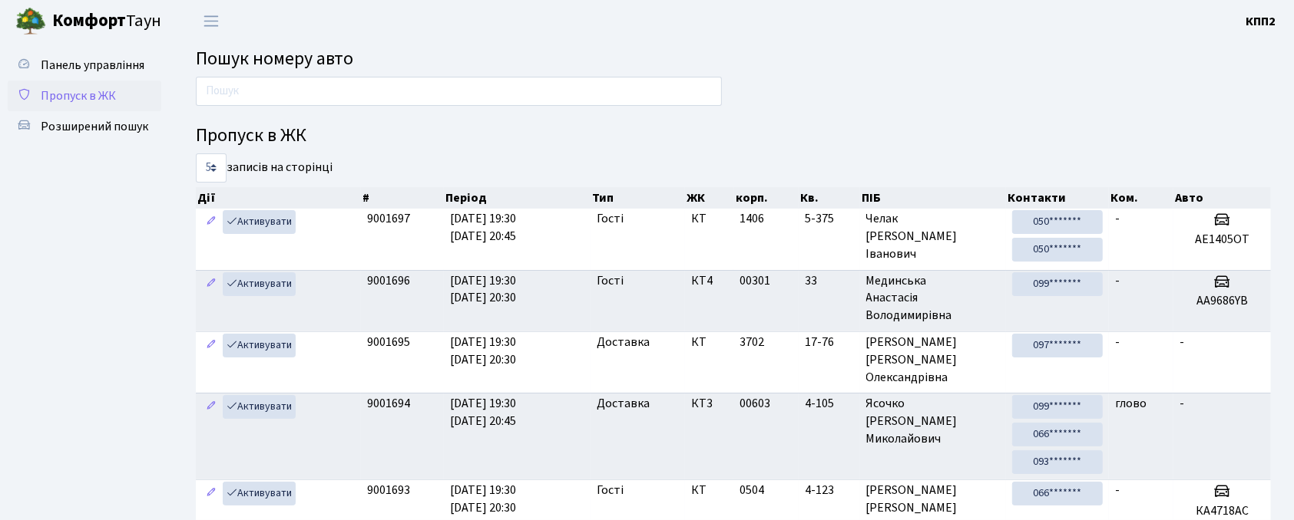
click at [107, 96] on span "Пропуск в ЖК" at bounding box center [78, 96] width 75 height 17
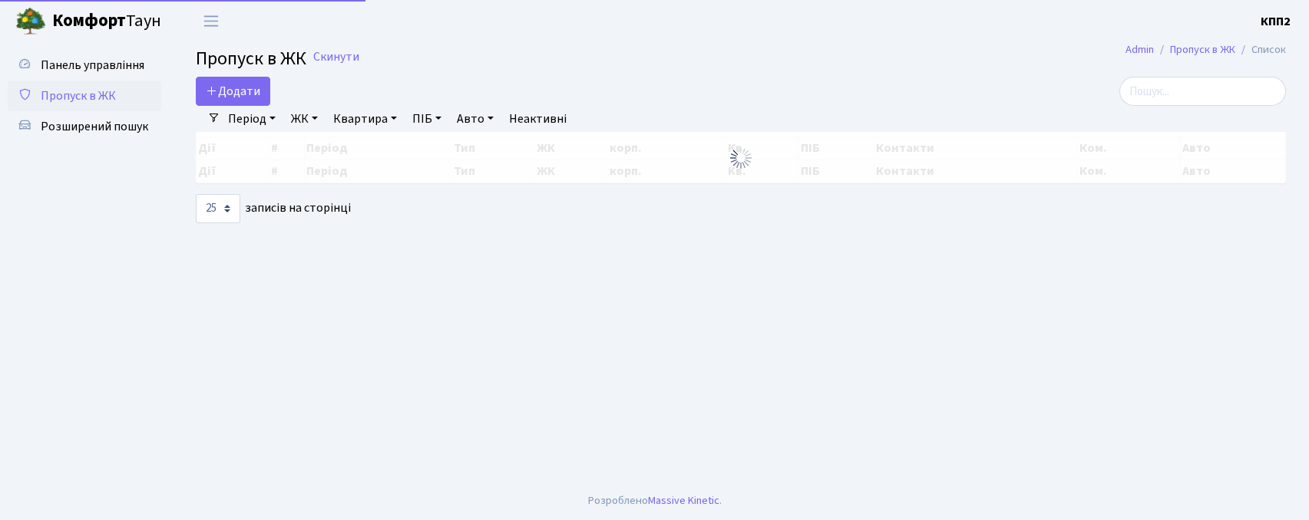
select select "25"
click at [1167, 88] on input "search" at bounding box center [1202, 91] width 167 height 29
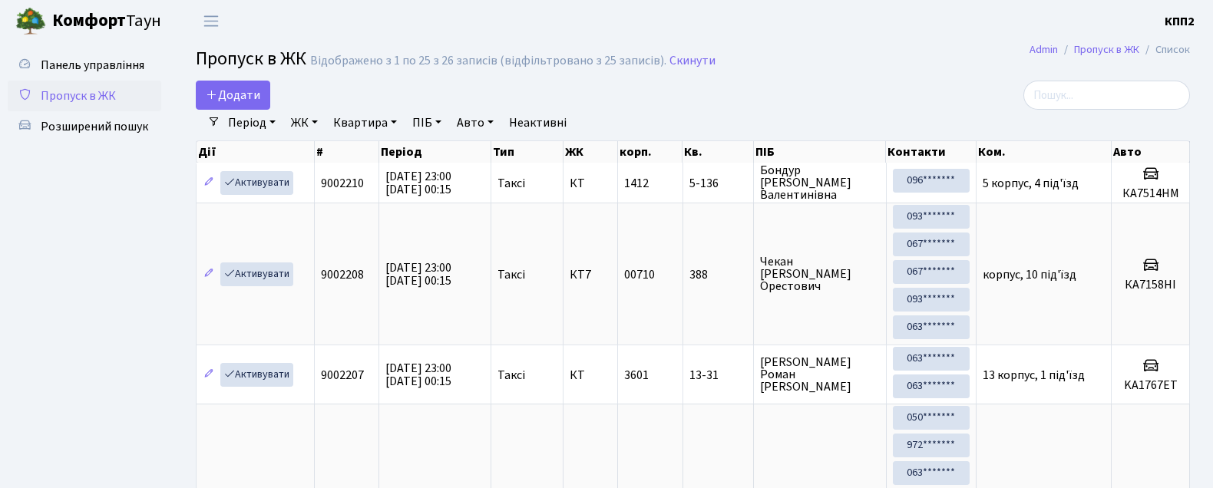
drag, startPoint x: 1294, startPoint y: 0, endPoint x: 267, endPoint y: 41, distance: 1028.0
click at [267, 41] on header "Комфорт Таун КПП2 Мій обліковий запис Вийти" at bounding box center [606, 21] width 1213 height 42
click at [1082, 96] on input "search" at bounding box center [1106, 95] width 167 height 29
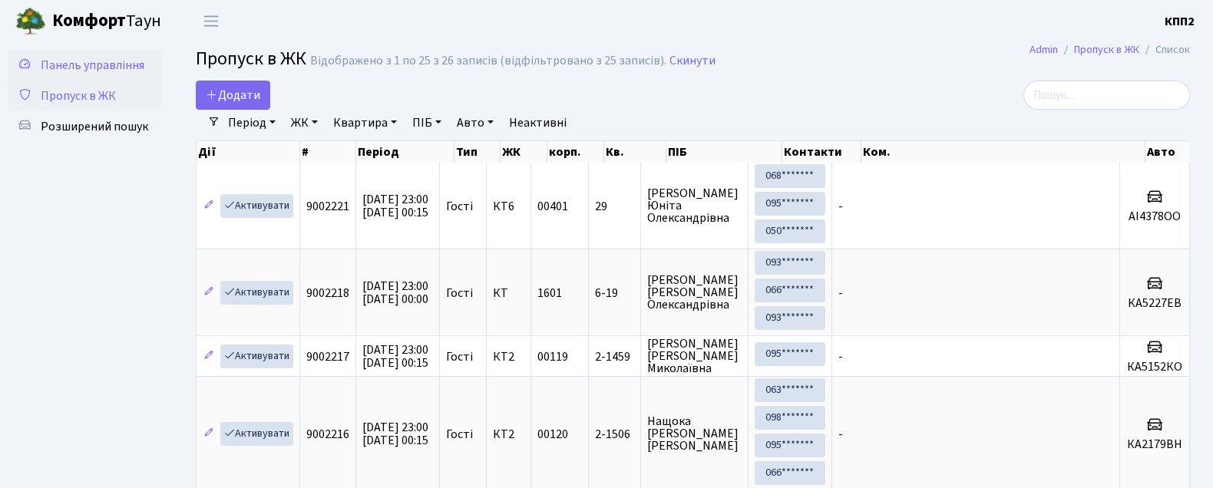
click at [104, 60] on span "Панель управління" at bounding box center [93, 65] width 104 height 17
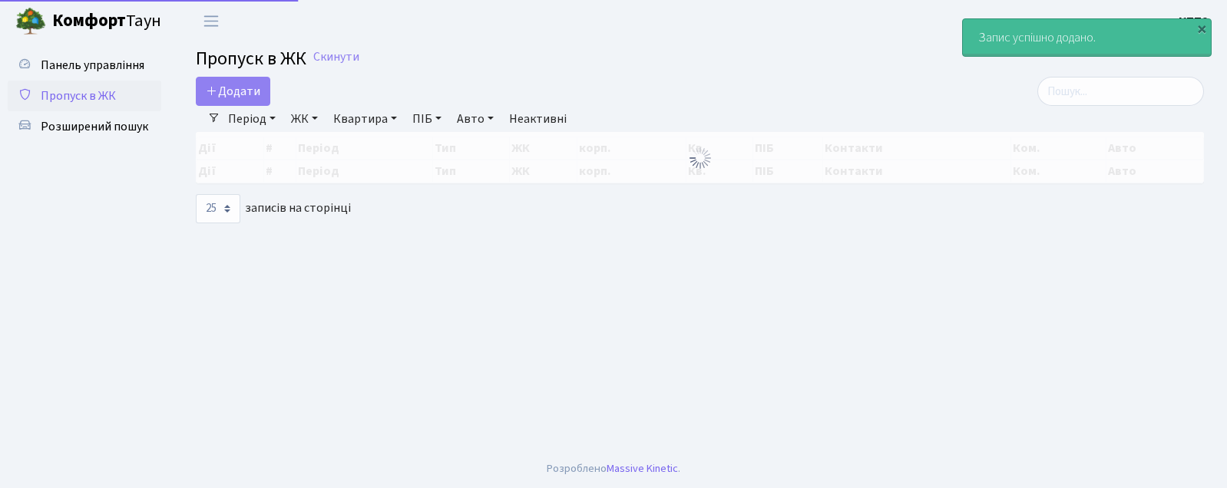
select select "25"
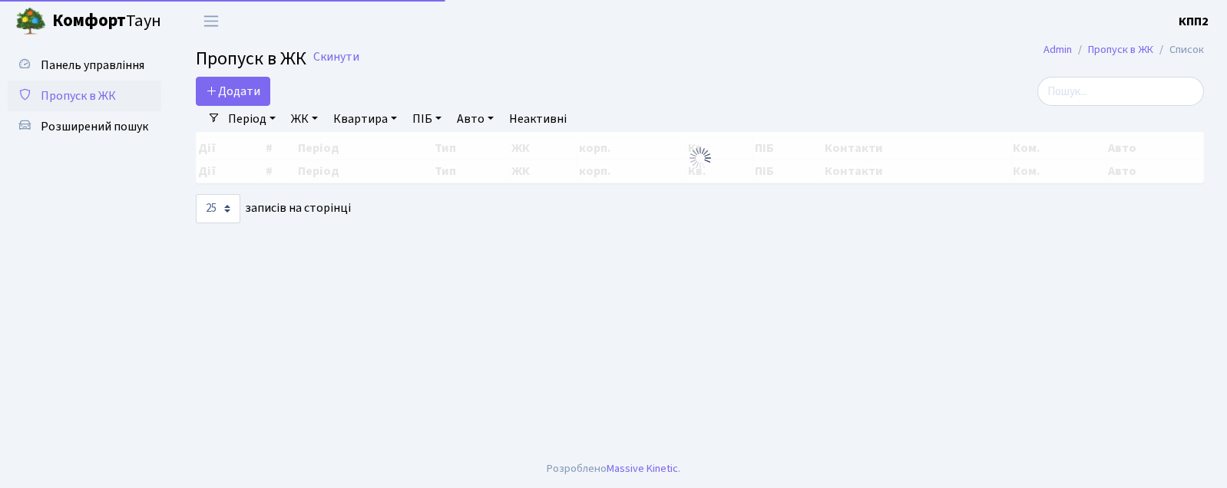
select select "25"
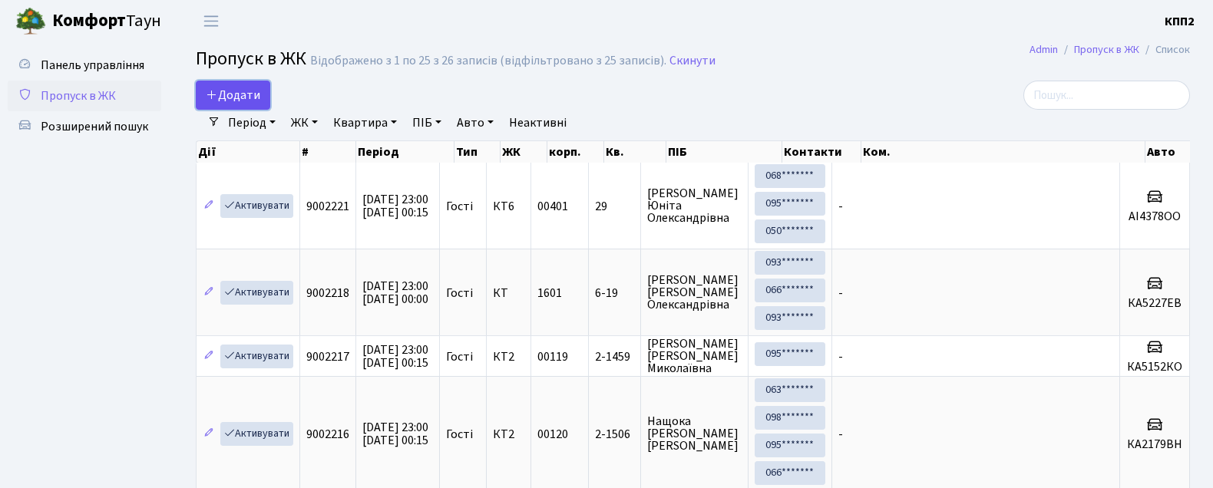
click at [239, 101] on span "Додати" at bounding box center [233, 95] width 55 height 17
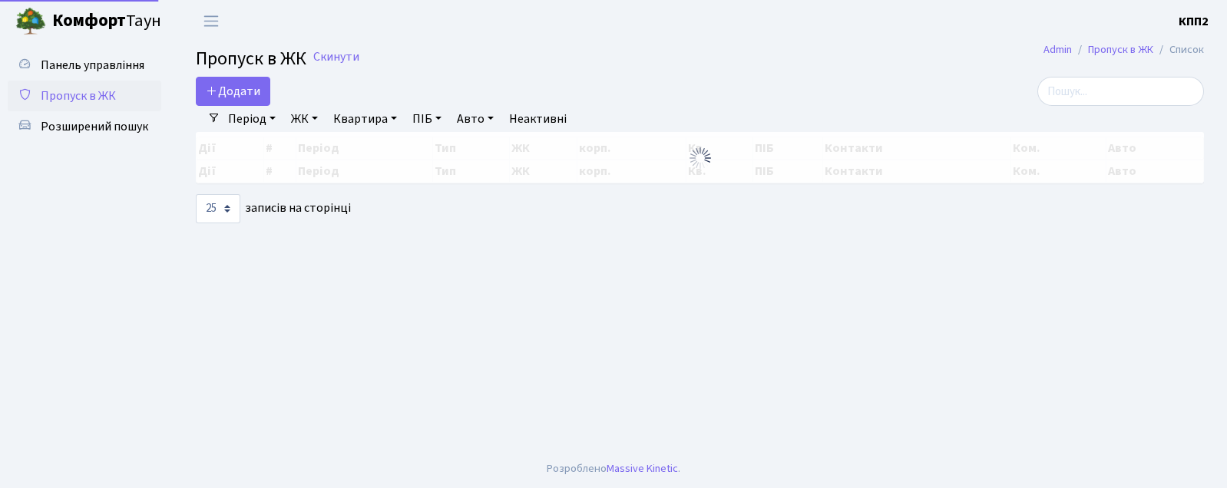
select select "25"
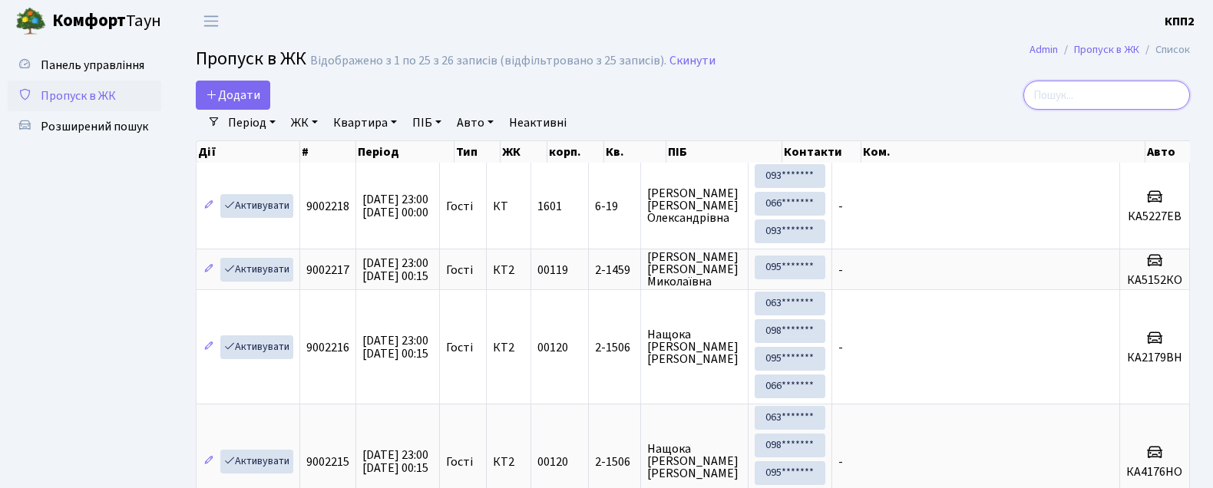
click at [1065, 92] on input "search" at bounding box center [1106, 95] width 167 height 29
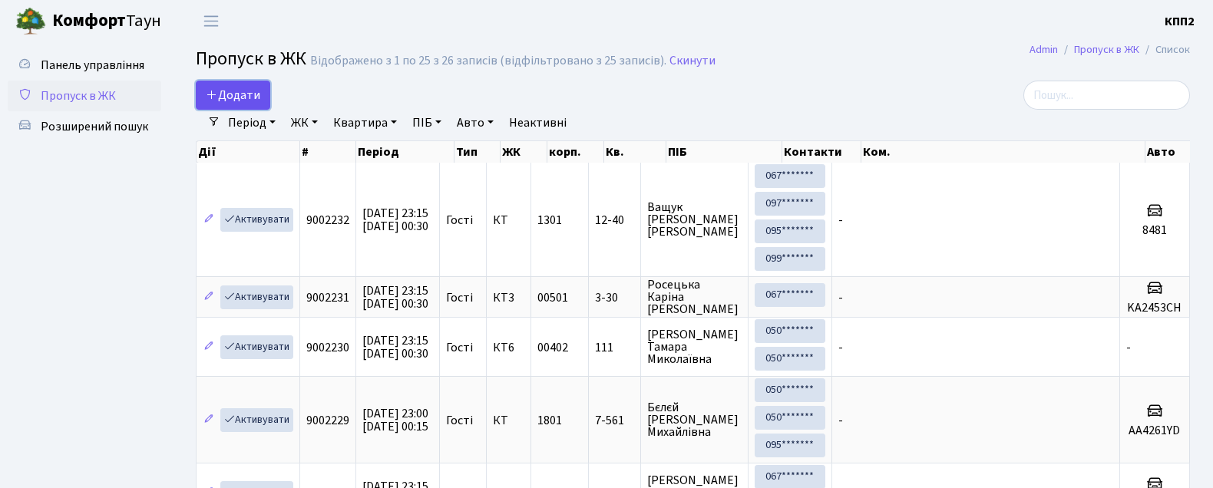
click at [254, 87] on span "Додати" at bounding box center [233, 95] width 55 height 17
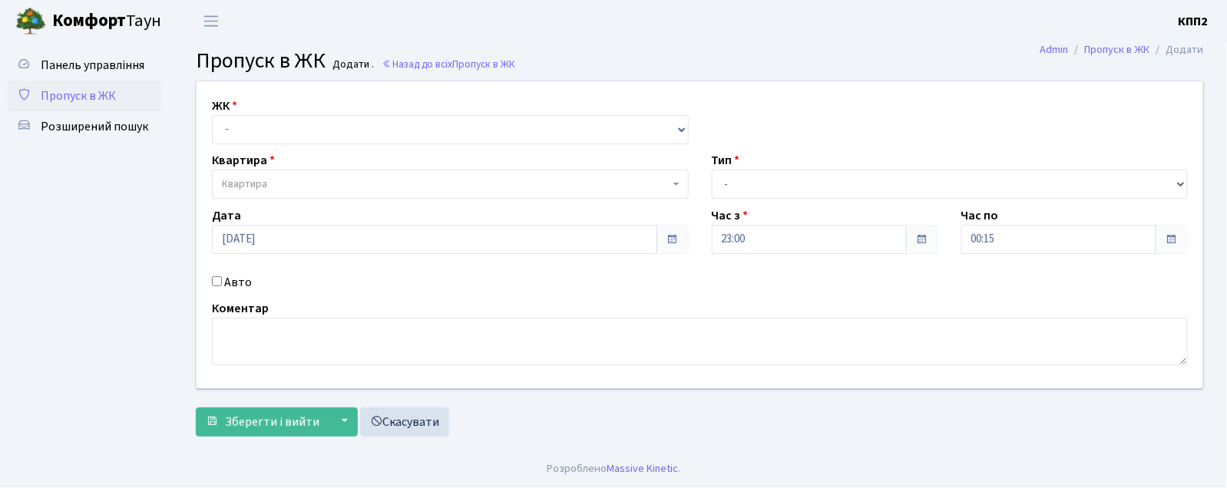
click at [217, 278] on input "Авто" at bounding box center [217, 281] width 10 height 10
checkbox input "true"
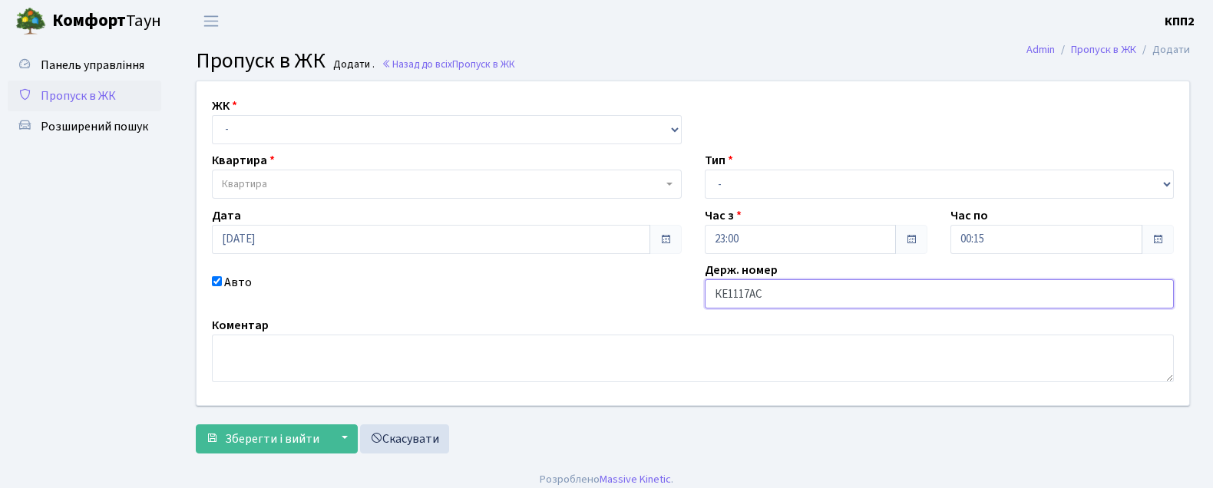
click at [738, 292] on input "КЕ1117АС" at bounding box center [940, 293] width 470 height 29
click at [735, 293] on input "КЕ117АС" at bounding box center [940, 293] width 470 height 29
click at [773, 294] on input "КЕ1117АС" at bounding box center [940, 293] width 470 height 29
type input "КЕ1117АС"
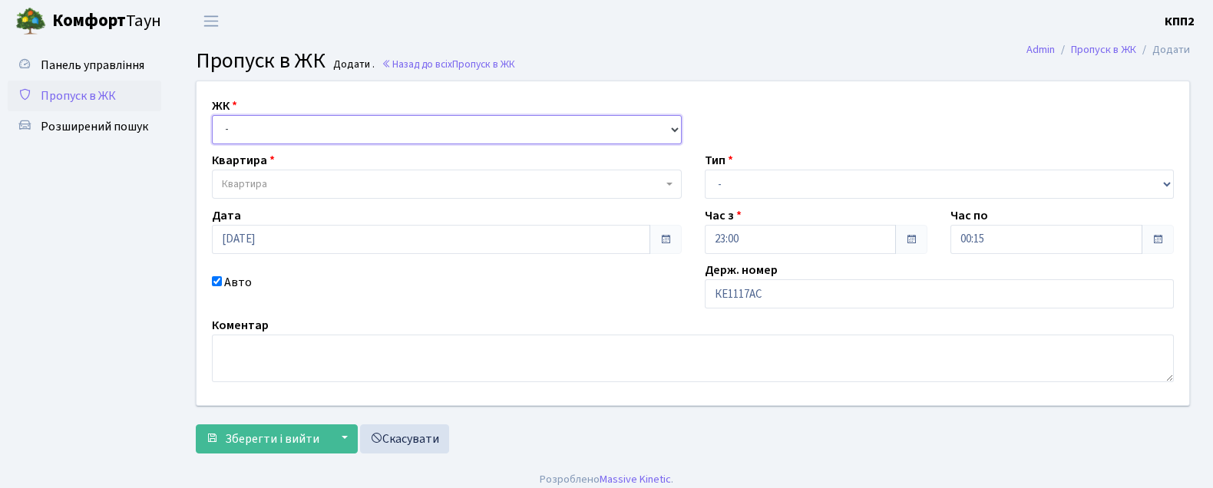
click at [263, 123] on select "- КТ, вул. Регенераторна, 4 КТ2, просп. Соборності, 17 КТ3, вул. Березнева, 16 …" at bounding box center [447, 129] width 470 height 29
select select "271"
click at [212, 115] on select "- КТ, вул. Регенераторна, 4 КТ2, просп. Соборності, 17 КТ3, вул. Березнева, 16 …" at bounding box center [447, 129] width 470 height 29
select select
click at [265, 183] on span "Квартира" at bounding box center [244, 184] width 45 height 15
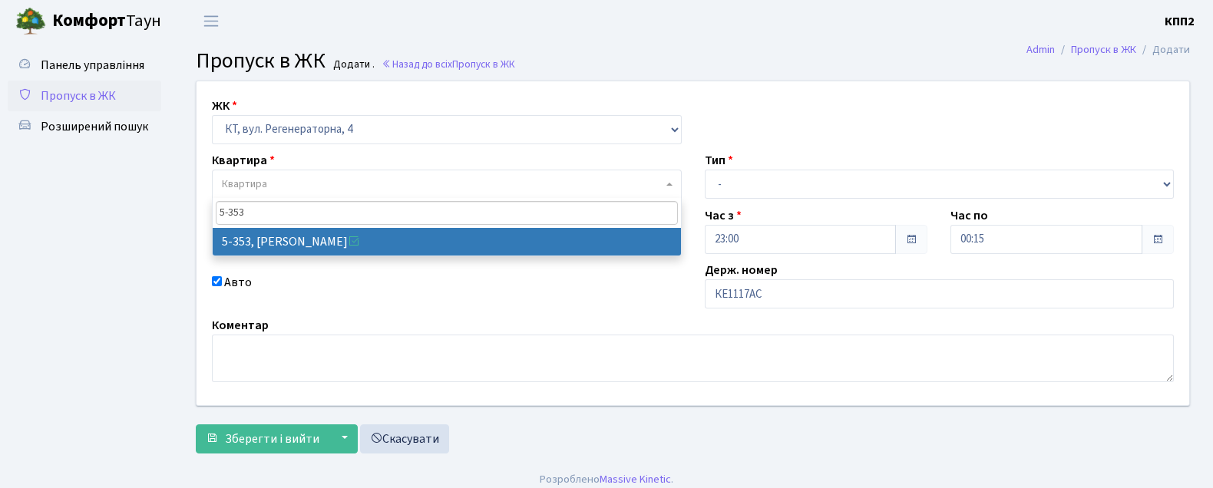
type input "5-353"
select select "2188"
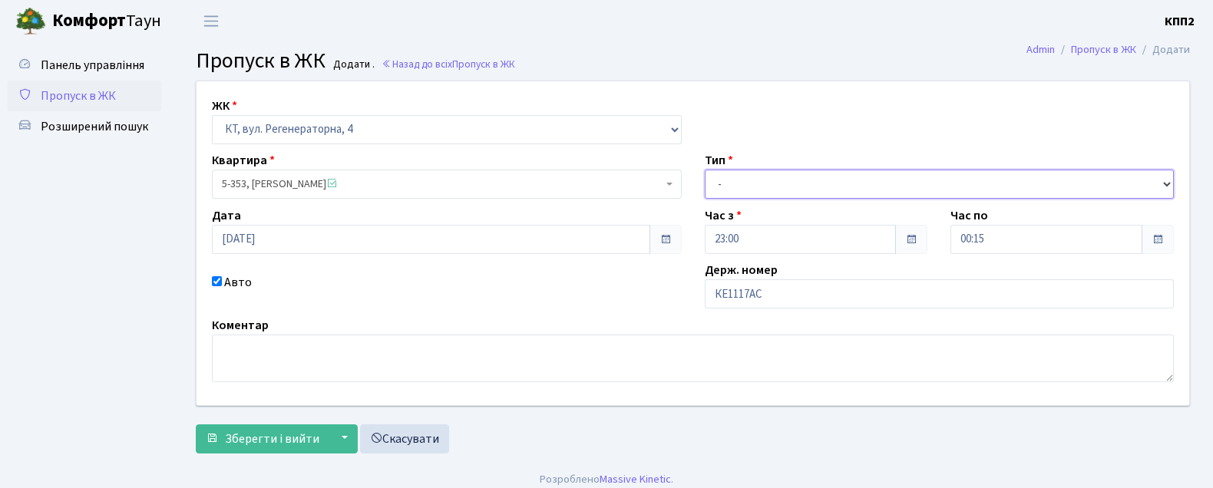
click at [752, 179] on select "- Доставка Таксі Гості Сервіс" at bounding box center [940, 184] width 470 height 29
select select "3"
click at [705, 170] on select "- Доставка Таксі Гості Сервіс" at bounding box center [940, 184] width 470 height 29
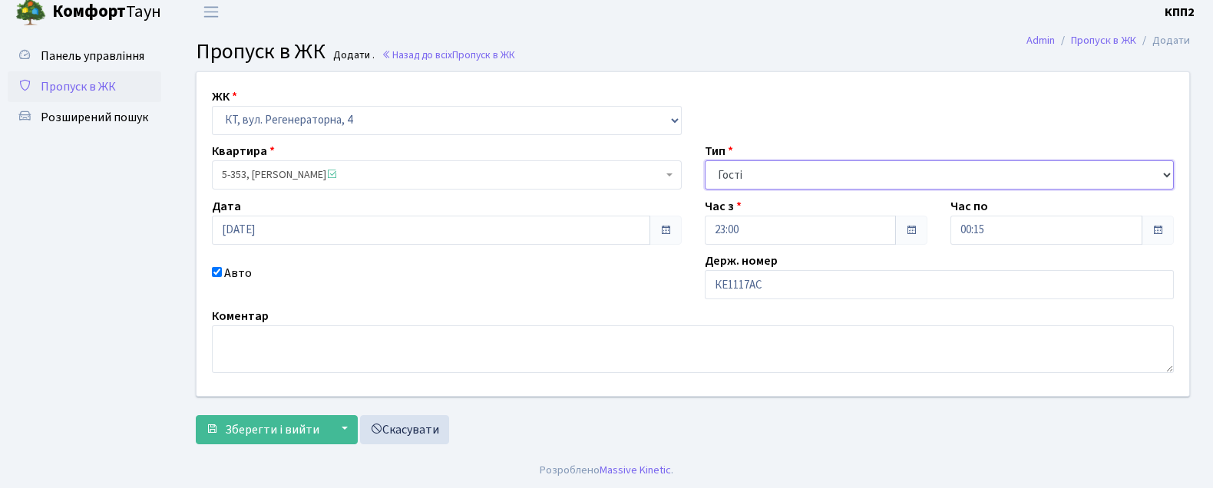
scroll to position [12, 0]
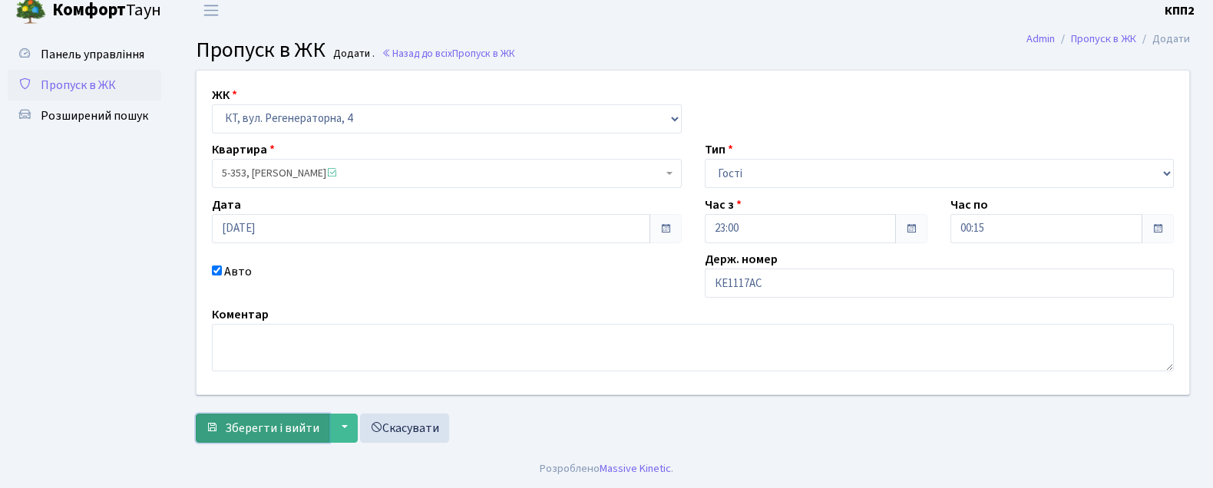
click at [270, 420] on span "Зберегти і вийти" at bounding box center [272, 428] width 94 height 17
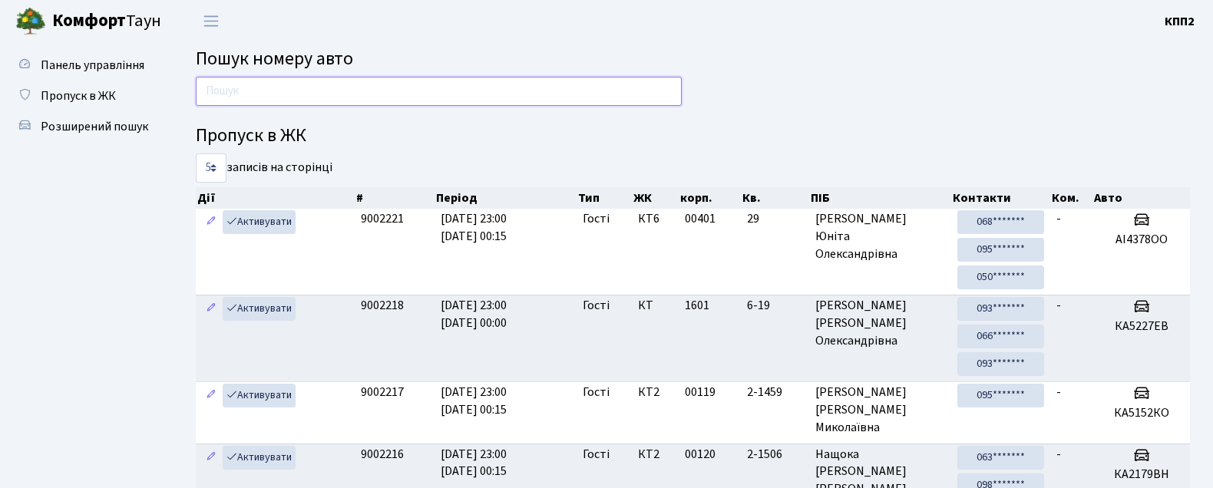
click at [246, 91] on input "text" at bounding box center [439, 91] width 486 height 29
click at [250, 96] on input "text" at bounding box center [439, 91] width 486 height 29
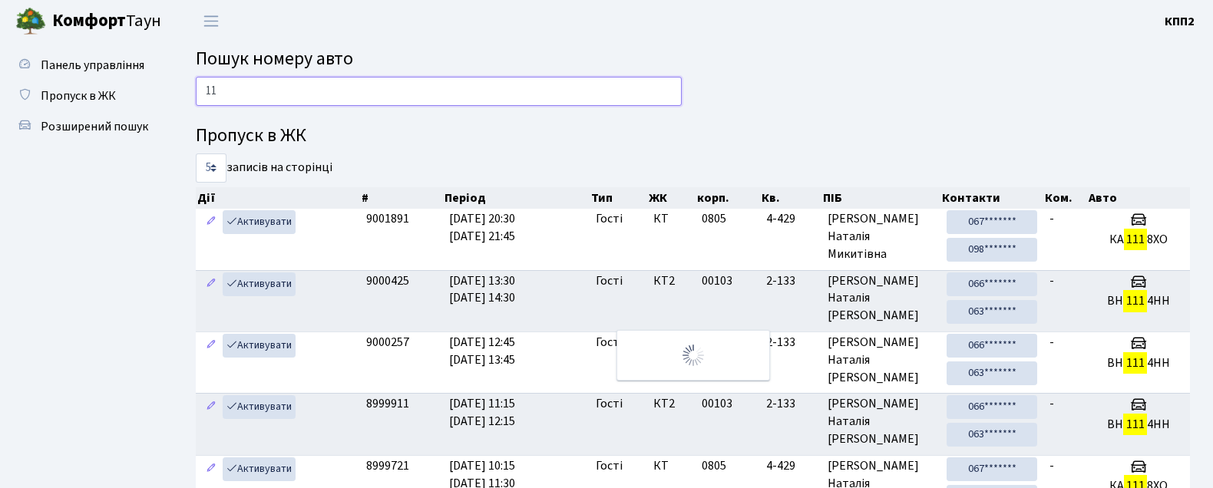
type input "1"
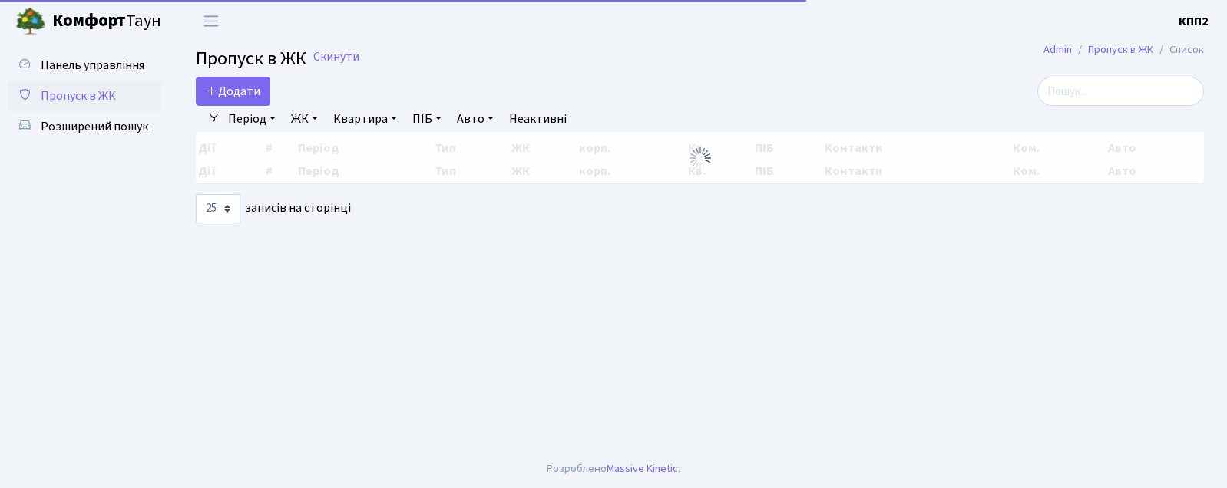
select select "25"
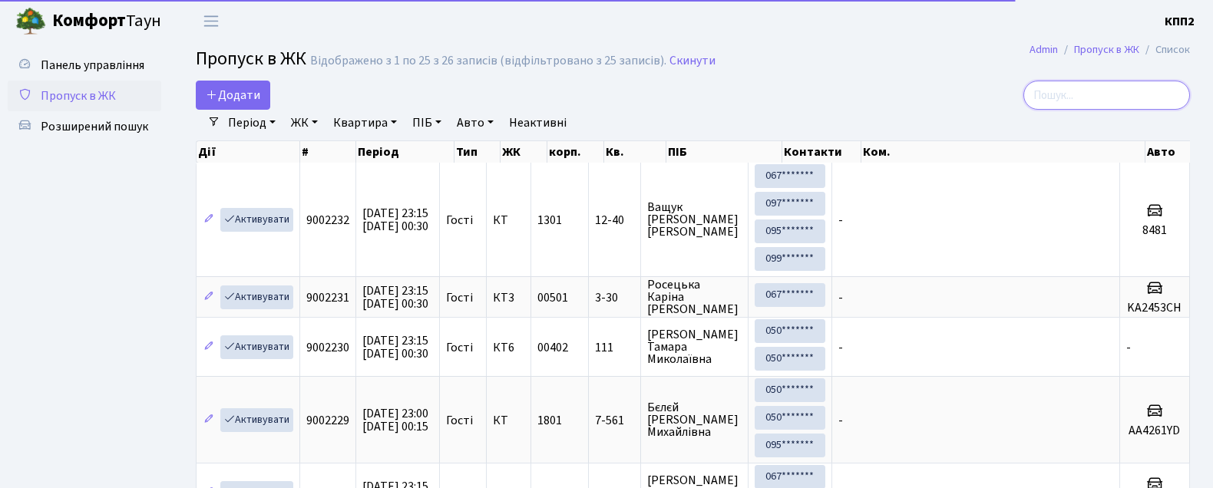
click at [1095, 92] on input "search" at bounding box center [1106, 95] width 167 height 29
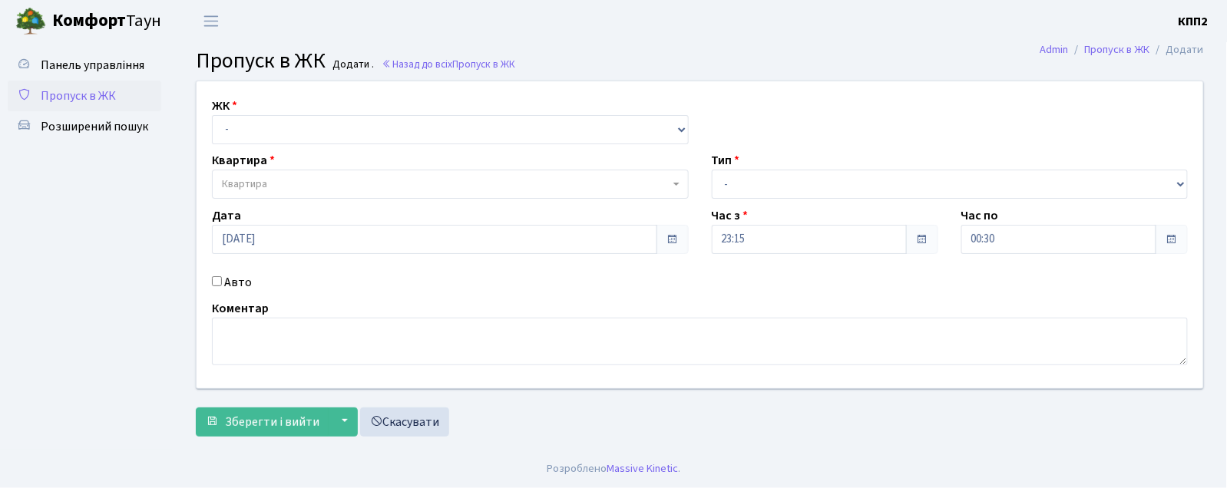
click at [220, 283] on input "Авто" at bounding box center [217, 281] width 10 height 10
checkbox input "true"
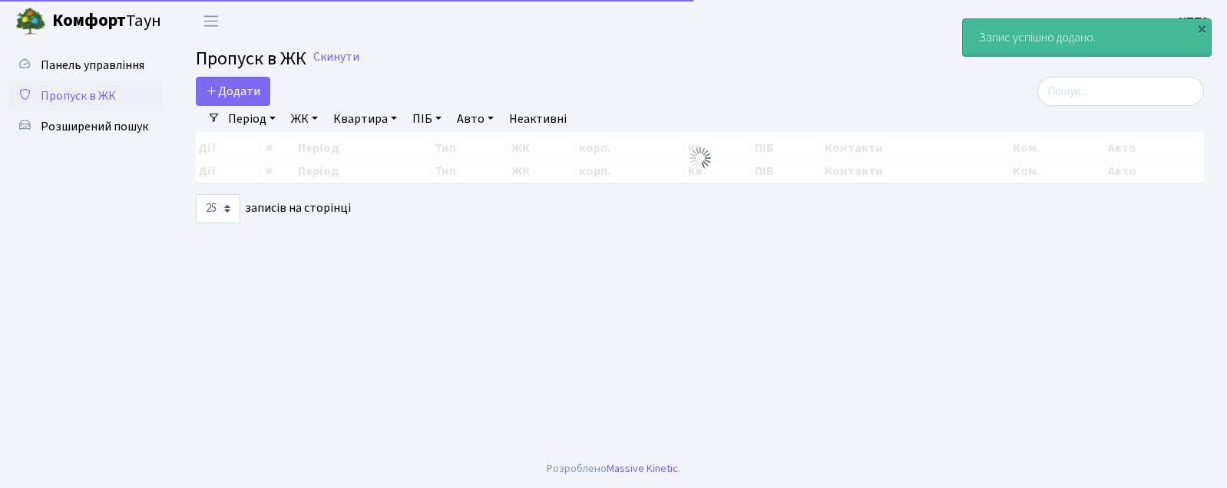
select select "25"
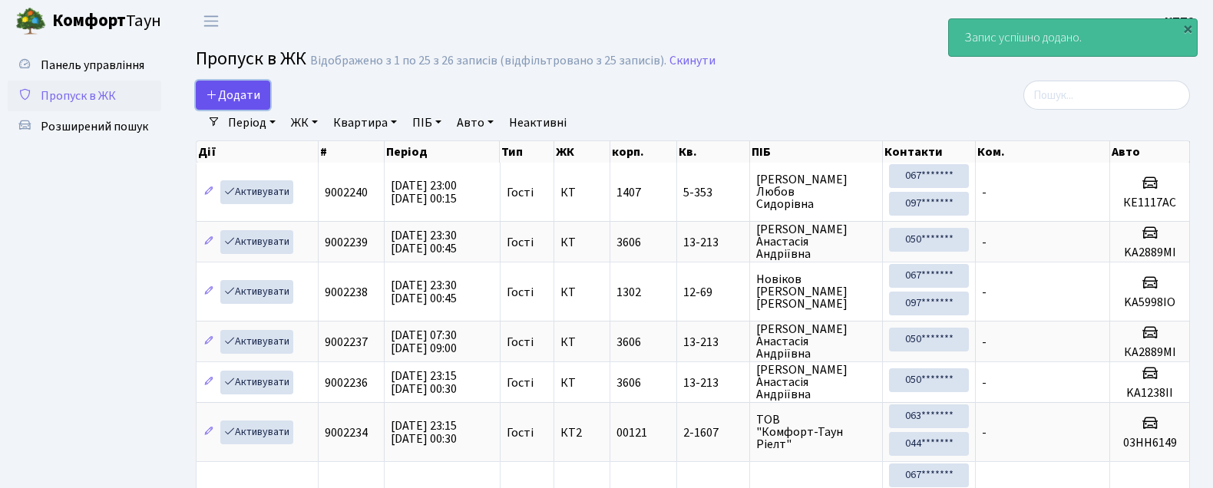
click at [231, 94] on span "Додати" at bounding box center [233, 95] width 55 height 17
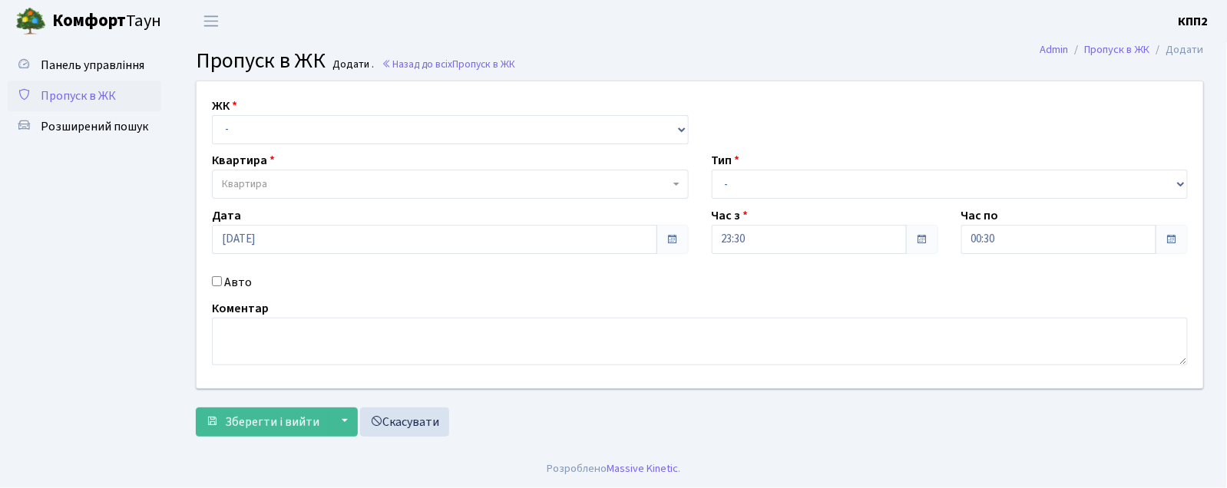
click at [217, 281] on input "Авто" at bounding box center [217, 281] width 10 height 10
checkbox input "true"
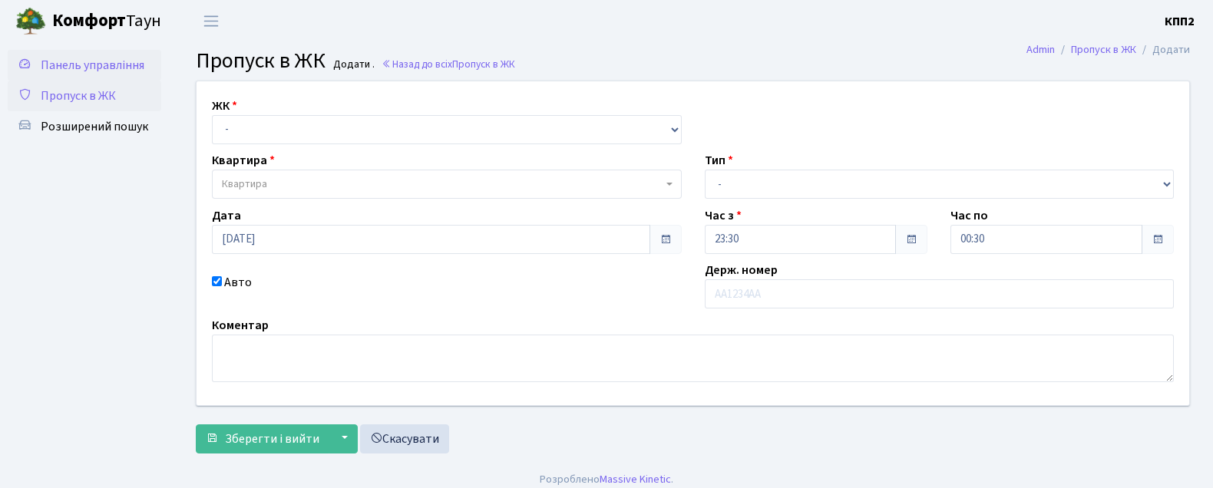
click at [124, 62] on span "Панель управління" at bounding box center [93, 65] width 104 height 17
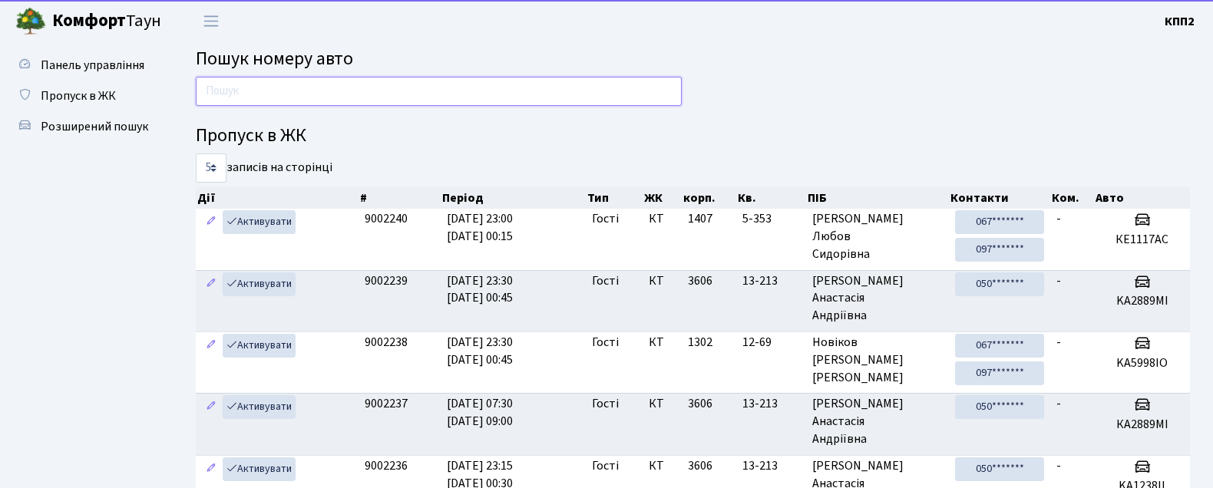
click at [236, 90] on input "text" at bounding box center [439, 91] width 486 height 29
